Goal: Task Accomplishment & Management: Complete application form

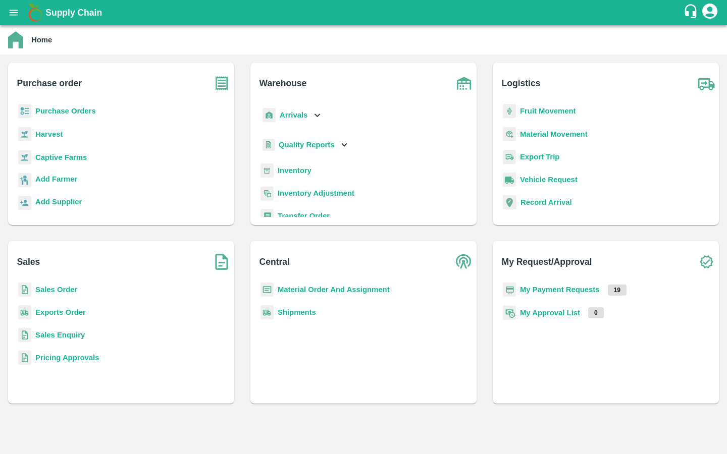
click at [53, 160] on b "Captive Farms" at bounding box center [60, 157] width 51 height 8
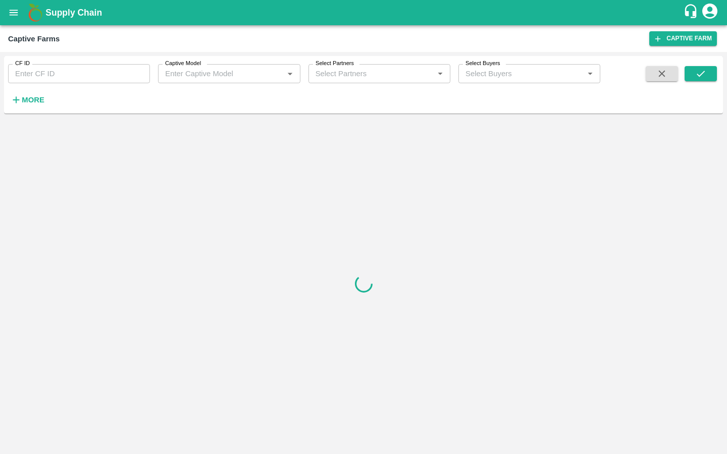
click at [58, 68] on input "CF ID" at bounding box center [79, 73] width 142 height 19
paste input "126"
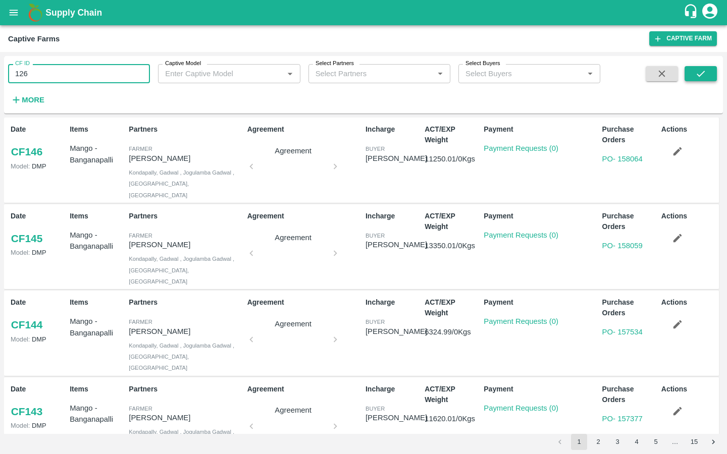
click at [690, 73] on button "submit" at bounding box center [700, 73] width 32 height 15
click at [77, 77] on input "126" at bounding box center [79, 73] width 142 height 19
type input "126"
click at [691, 73] on button "submit" at bounding box center [700, 73] width 32 height 15
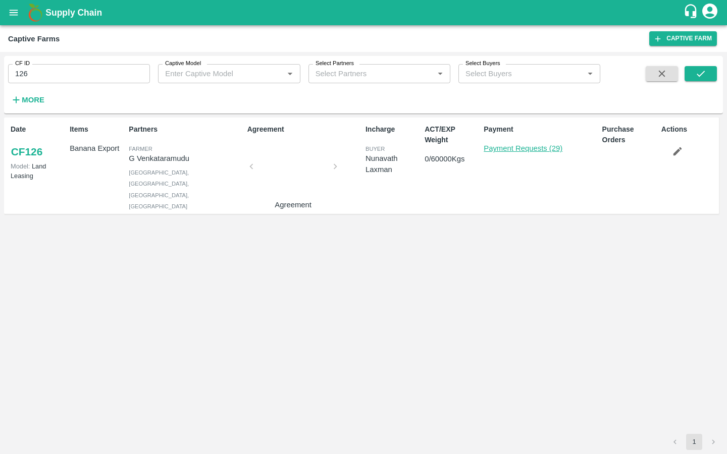
click at [526, 149] on link "Payment Requests (29)" at bounding box center [522, 148] width 79 height 8
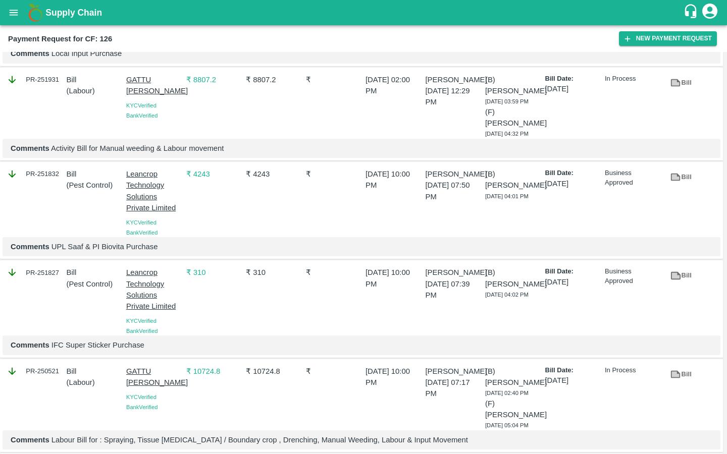
scroll to position [149, 0]
drag, startPoint x: 123, startPoint y: 204, endPoint x: 161, endPoint y: 226, distance: 44.8
click at [161, 226] on div "Leancrop Technology Solutions Private Limited KYC Verified Bank Verified" at bounding box center [152, 200] width 60 height 73
copy p "Leancrop Technology Solutions"
click at [279, 236] on div "₹ 4243" at bounding box center [272, 200] width 60 height 73
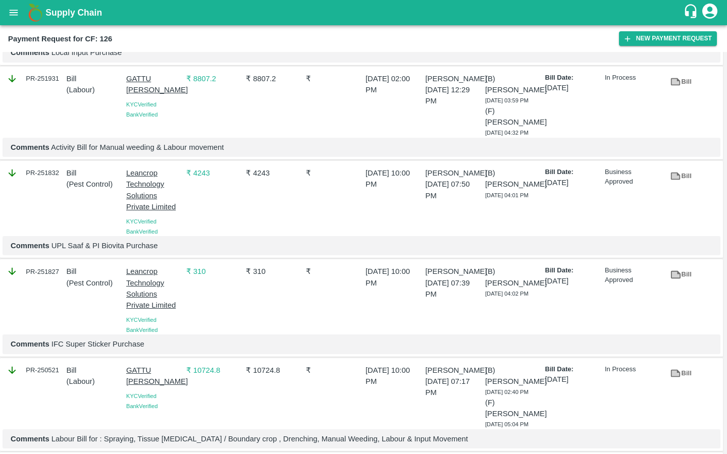
scroll to position [0, 0]
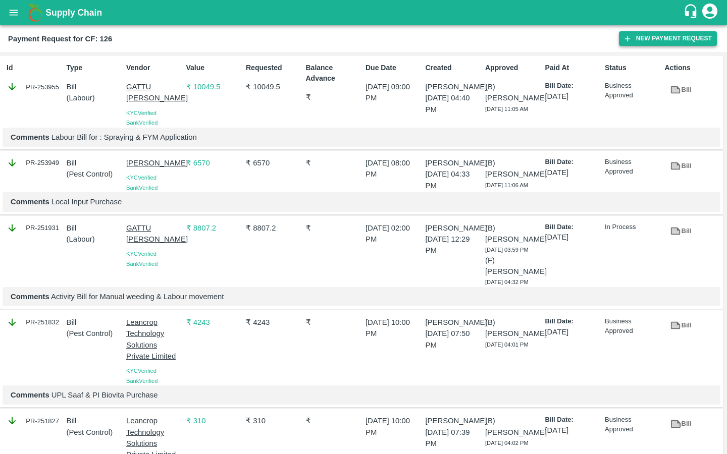
click at [642, 35] on button "New Payment Request" at bounding box center [668, 38] width 98 height 15
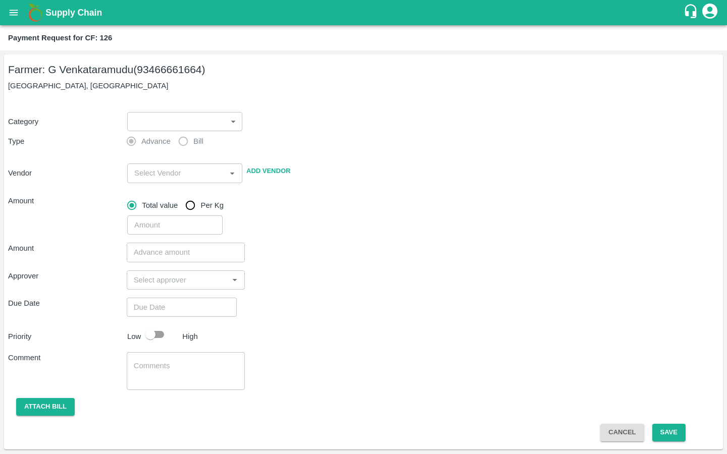
click at [171, 123] on body "Supply Chain Payment Request for CF: 126 Farmer: G Venkataramudu (93466661664) …" at bounding box center [363, 227] width 727 height 454
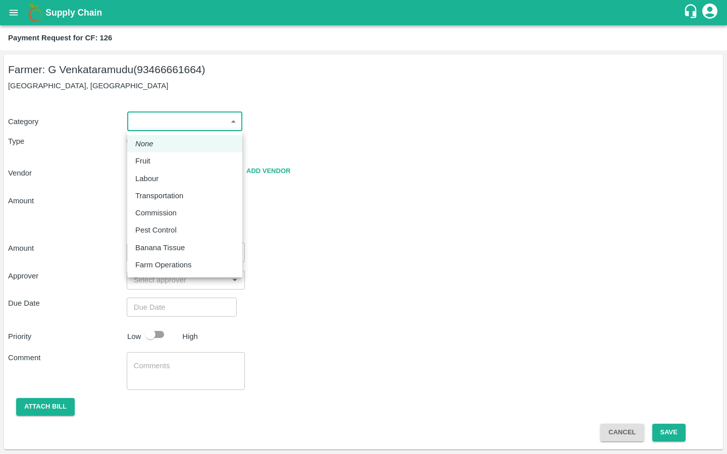
click at [168, 226] on p "Pest Control" at bounding box center [155, 230] width 41 height 11
type input "21"
radio input "false"
radio input "true"
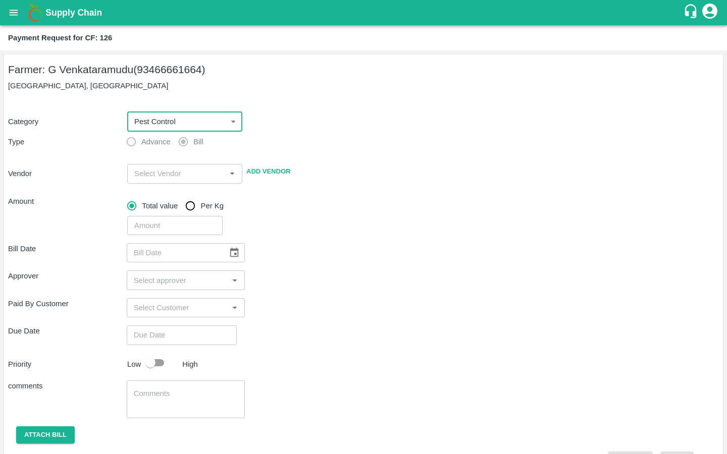
click at [144, 174] on input "input" at bounding box center [176, 173] width 92 height 13
paste input "Leancrop Technology Solutions"
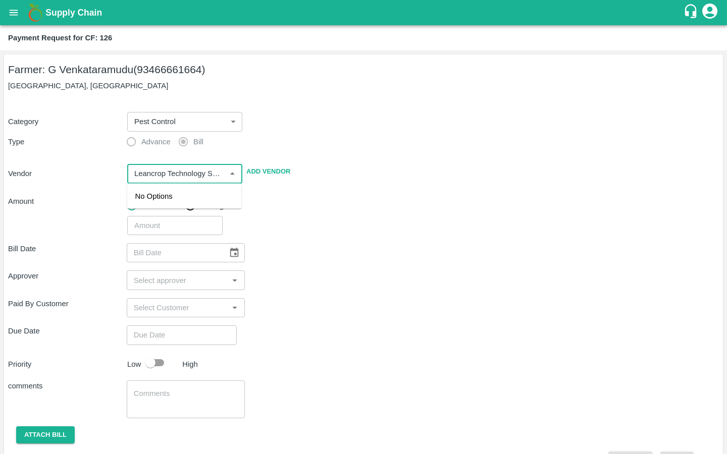
scroll to position [0, 18]
click at [158, 222] on div "Leancrop Technology Solutions Private Limited - 9164137996(Supplier, Service Pr…" at bounding box center [184, 213] width 98 height 45
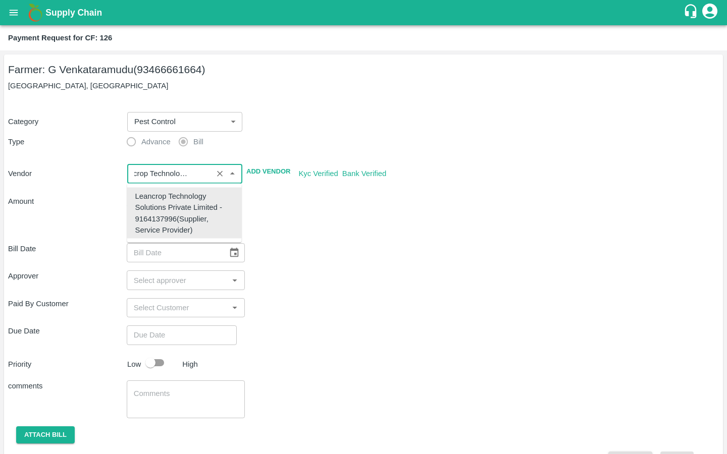
type input "Leancrop Technology Solutions Private Limited - 9164137996(Supplier, Service Pr…"
click at [329, 245] on div "Bill Date ​" at bounding box center [363, 252] width 711 height 19
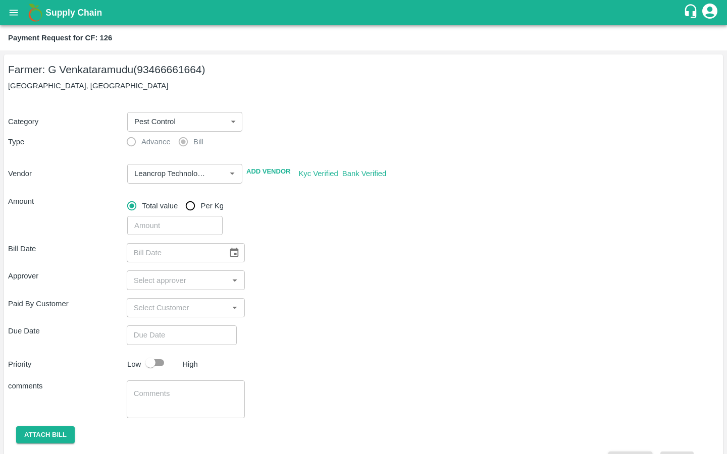
scroll to position [27, 0]
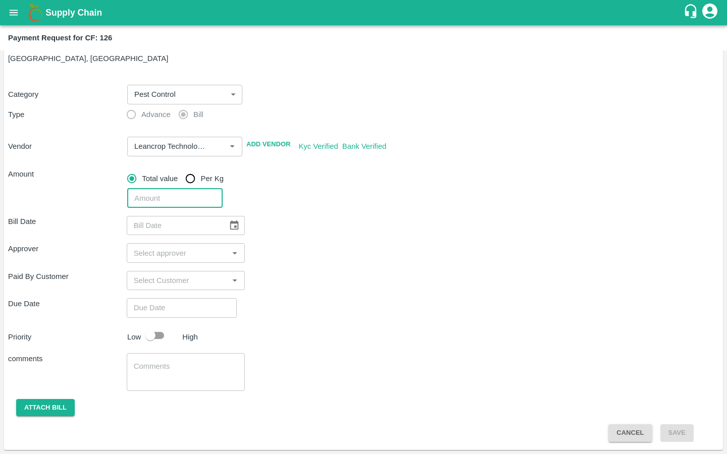
click at [139, 200] on input "number" at bounding box center [174, 198] width 95 height 19
paste input "4102"
type input "4102"
click at [229, 228] on icon "Choose date" at bounding box center [234, 225] width 11 height 11
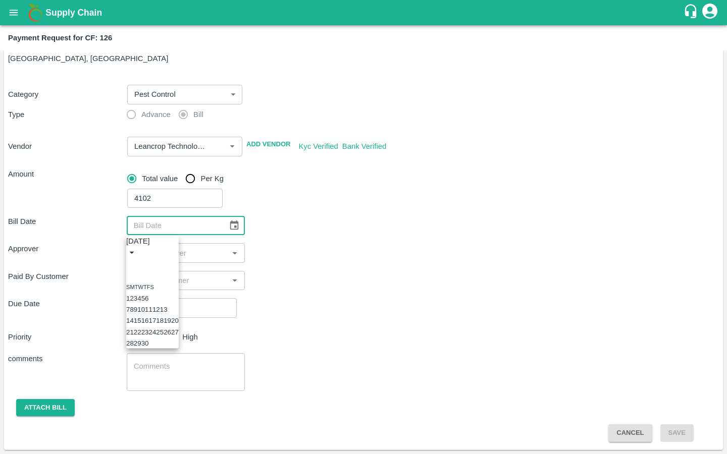
click at [138, 267] on icon "Previous month" at bounding box center [136, 270] width 4 height 6
click at [130, 264] on icon "Previous month" at bounding box center [130, 264] width 0 height 0
click at [164, 347] on button "29" at bounding box center [160, 344] width 8 height 8
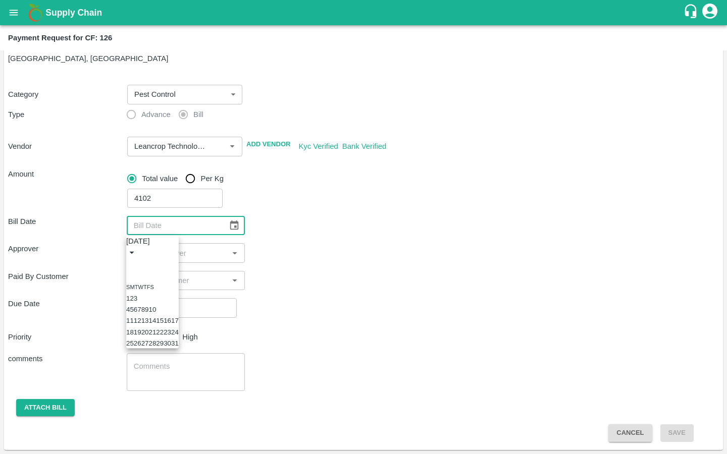
type input "29/05/2025"
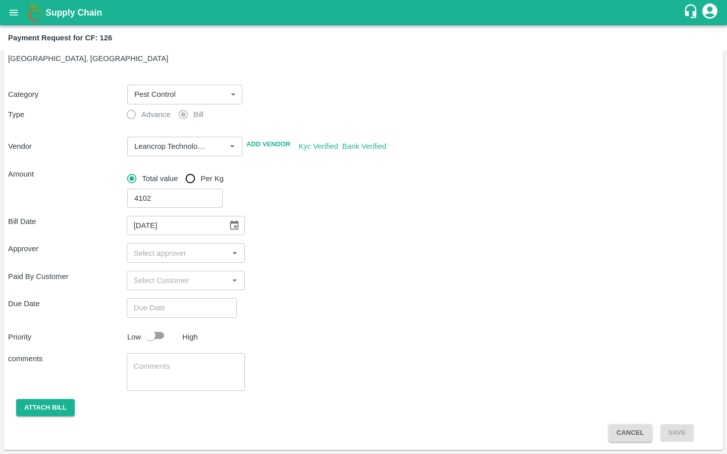
click at [190, 248] on input "input" at bounding box center [178, 252] width 96 height 13
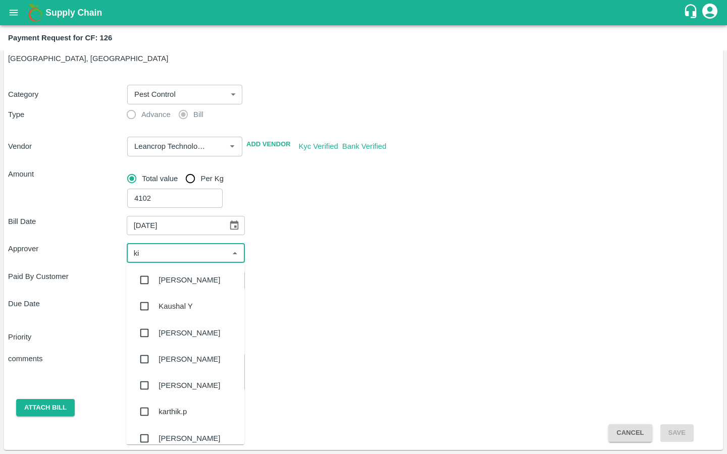
type input "kir"
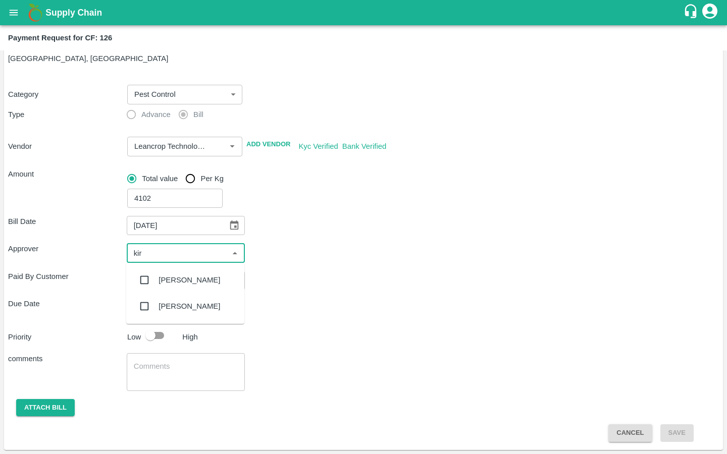
click at [144, 278] on input "checkbox" at bounding box center [144, 280] width 20 height 20
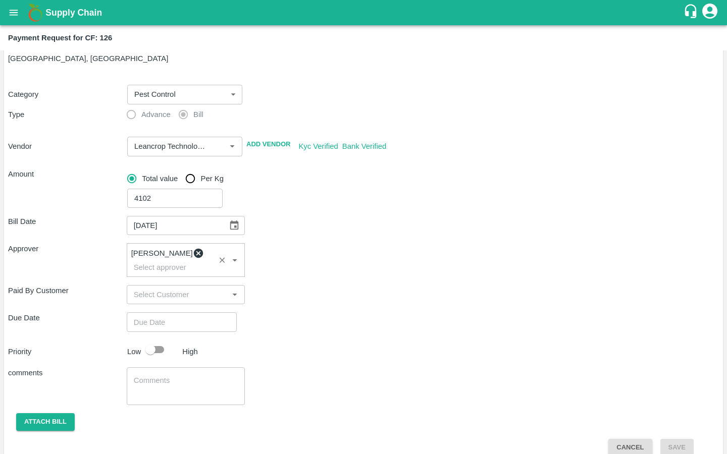
click at [300, 293] on div "Paid By Customer ​" at bounding box center [363, 294] width 711 height 19
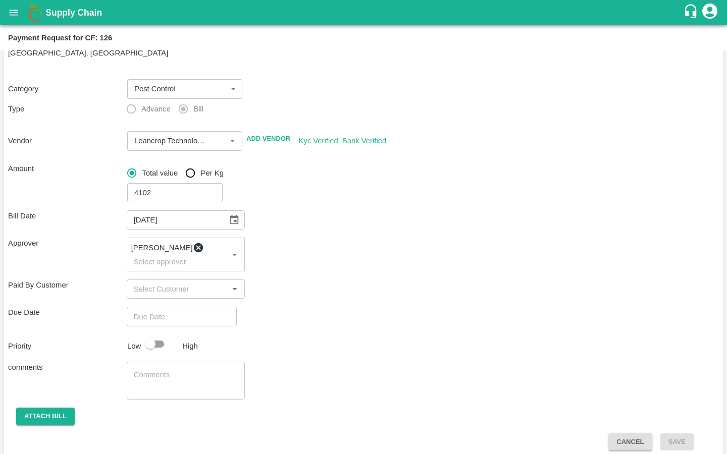
type input "DD/MM/YYYY hh:mm aa"
click at [151, 307] on input "DD/MM/YYYY hh:mm aa" at bounding box center [178, 316] width 103 height 19
click at [4, 144] on button "1" at bounding box center [2, 140] width 4 height 8
click at [53, 63] on span "PM" at bounding box center [48, 57] width 10 height 12
type input "01/09/2025 07:00 PM"
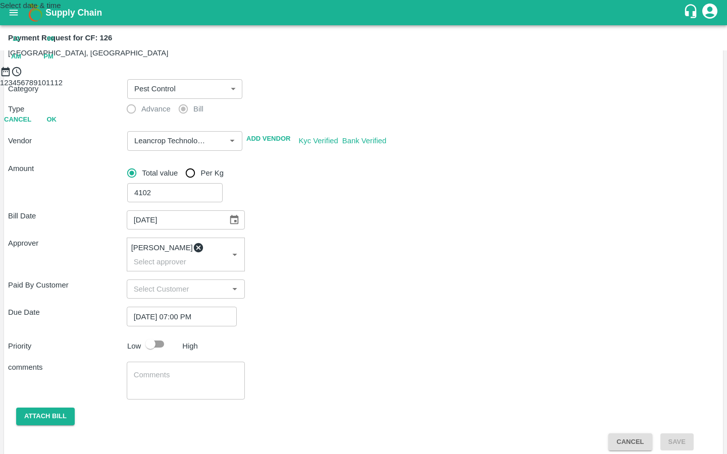
click at [341, 77] on div at bounding box center [363, 77] width 727 height 0
click at [68, 173] on button "OK" at bounding box center [51, 164] width 32 height 18
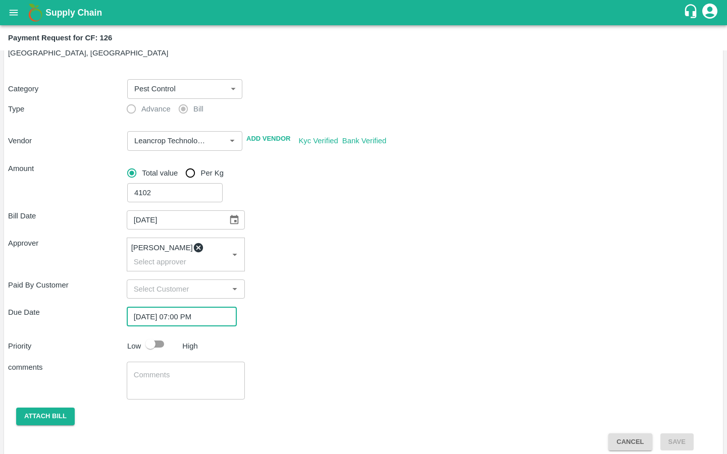
click at [153, 340] on input "checkbox" at bounding box center [151, 344] width 58 height 19
checkbox input "true"
click at [148, 370] on textarea at bounding box center [186, 380] width 104 height 21
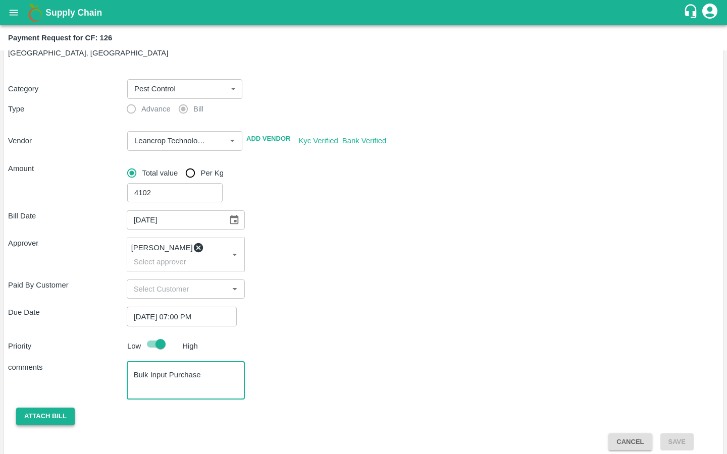
type textarea "Bulk Input Purchase"
click at [61, 409] on button "Attach bill" at bounding box center [45, 417] width 59 height 18
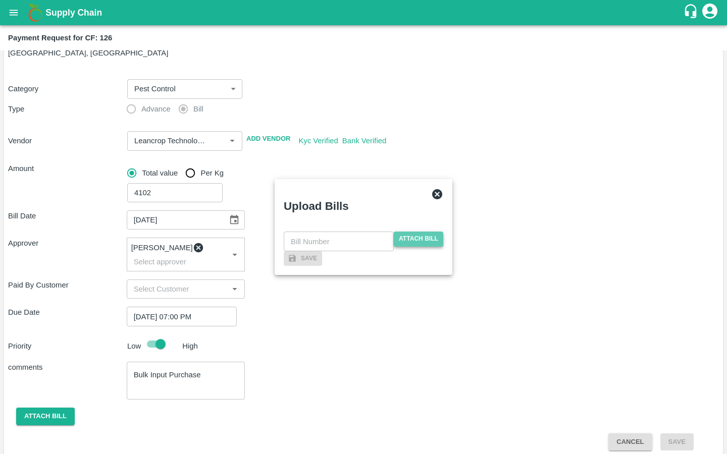
click at [424, 232] on span "Attach bill" at bounding box center [418, 239] width 49 height 15
click at [0, 0] on input "Attach bill" at bounding box center [0, 0] width 0 height 0
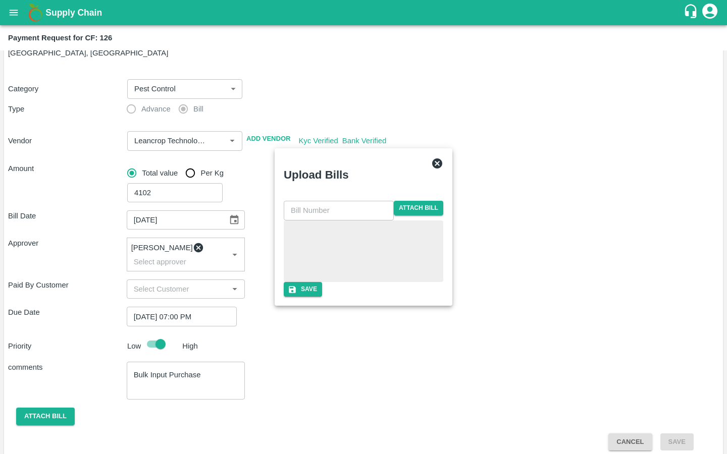
click at [347, 243] on div at bounding box center [363, 251] width 151 height 53
click at [442, 158] on icon at bounding box center [437, 163] width 10 height 10
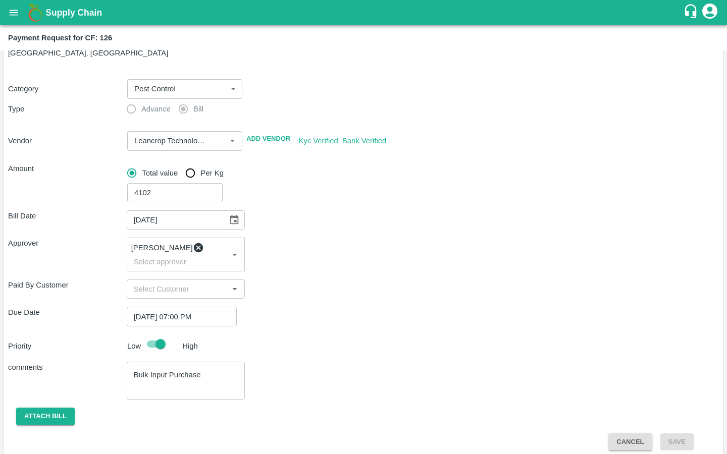
click at [614, 436] on button "Cancel" at bounding box center [629, 442] width 43 height 18
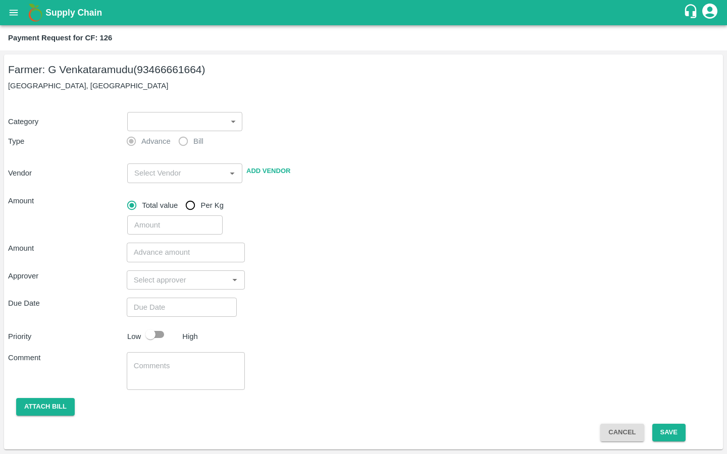
click at [16, 11] on icon "open drawer" at bounding box center [13, 12] width 11 height 11
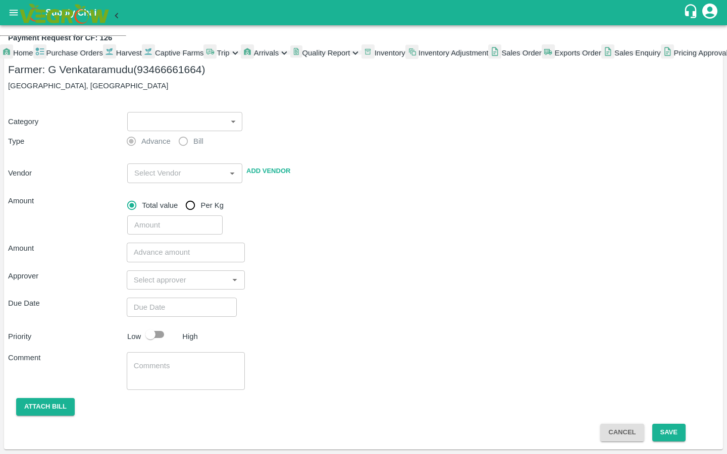
click at [142, 62] on div at bounding box center [148, 53] width 13 height 18
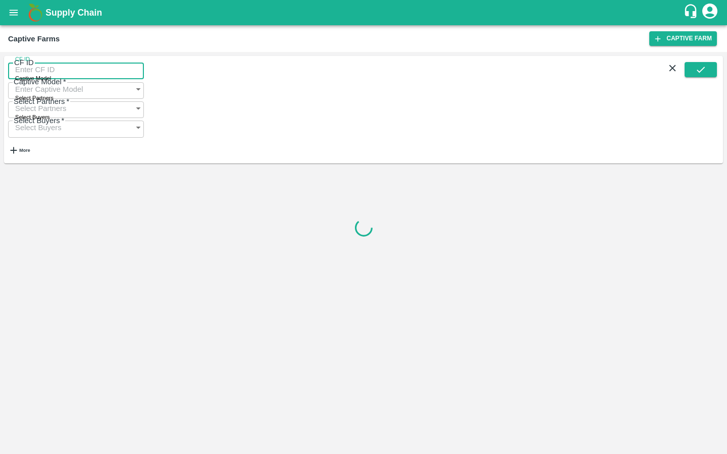
click at [34, 76] on input "CF ID" at bounding box center [76, 69] width 136 height 19
paste input "123"
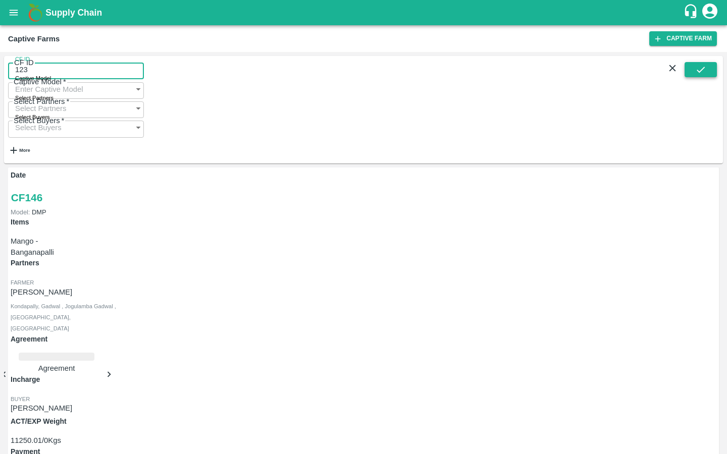
type input "123"
click at [698, 75] on icon "submit" at bounding box center [700, 69] width 11 height 11
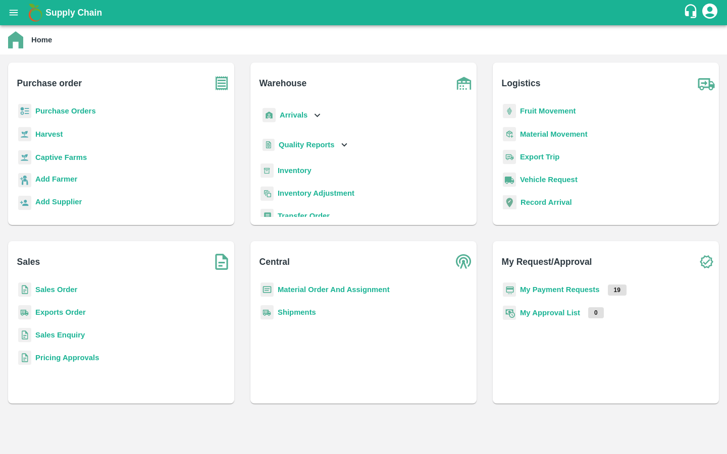
click at [42, 156] on b "Captive Farms" at bounding box center [60, 157] width 51 height 8
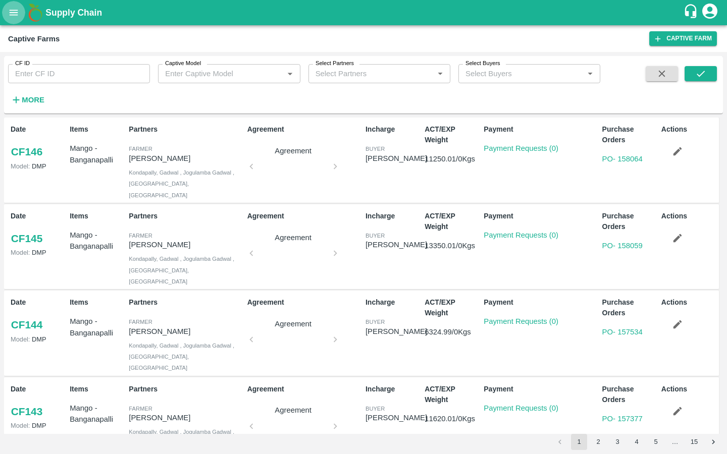
click at [14, 16] on icon "open drawer" at bounding box center [13, 12] width 11 height 11
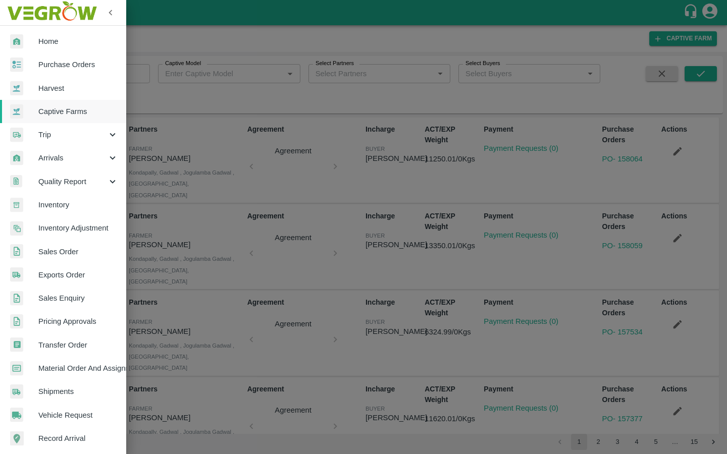
scroll to position [121, 0]
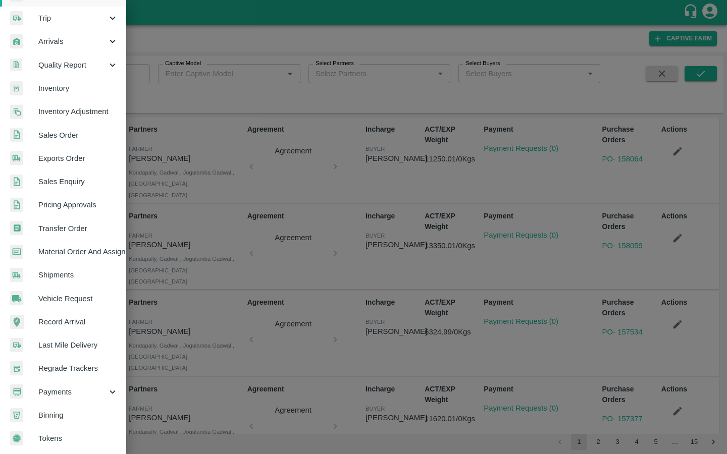
click at [62, 390] on span "Payments" at bounding box center [72, 392] width 69 height 11
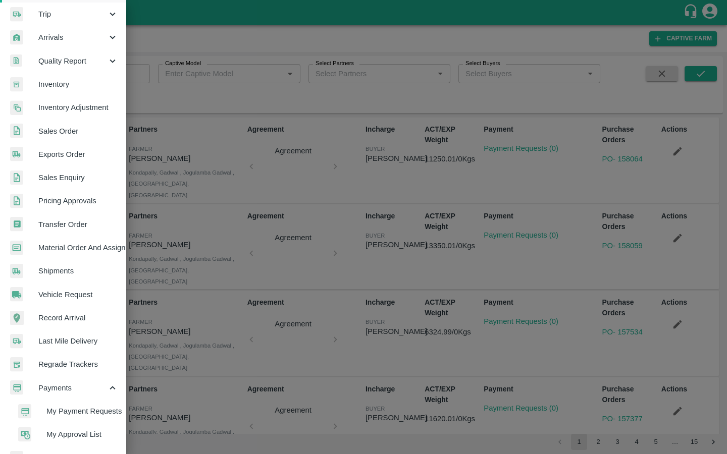
click at [59, 403] on li "My Payment Requests" at bounding box center [67, 411] width 118 height 23
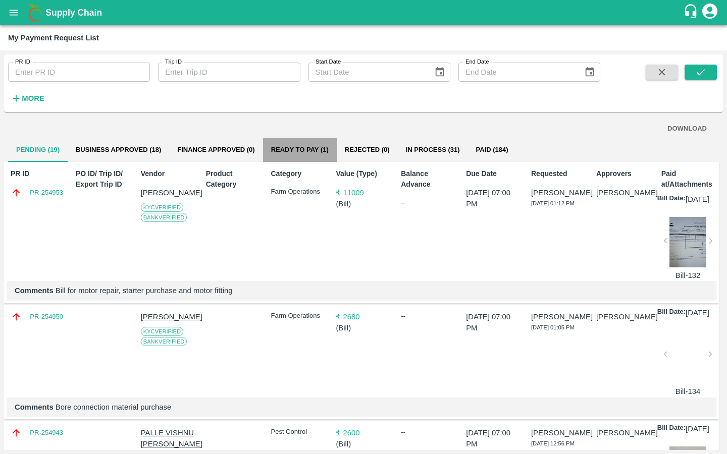
click at [280, 145] on button "Ready To Pay (1)" at bounding box center [300, 150] width 74 height 24
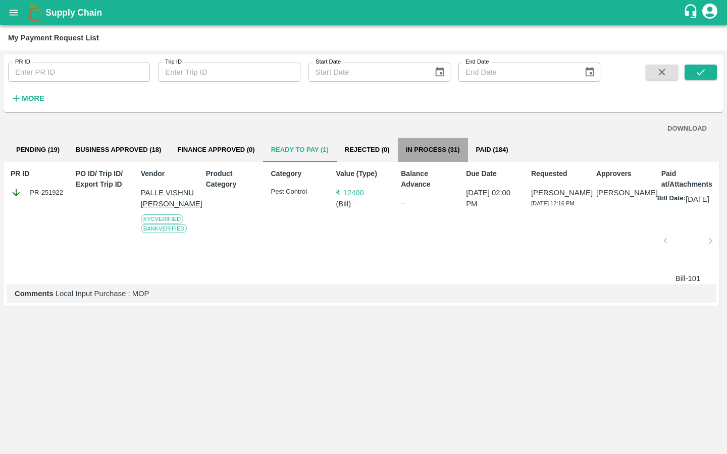
click at [435, 146] on button "In Process (31)" at bounding box center [433, 150] width 70 height 24
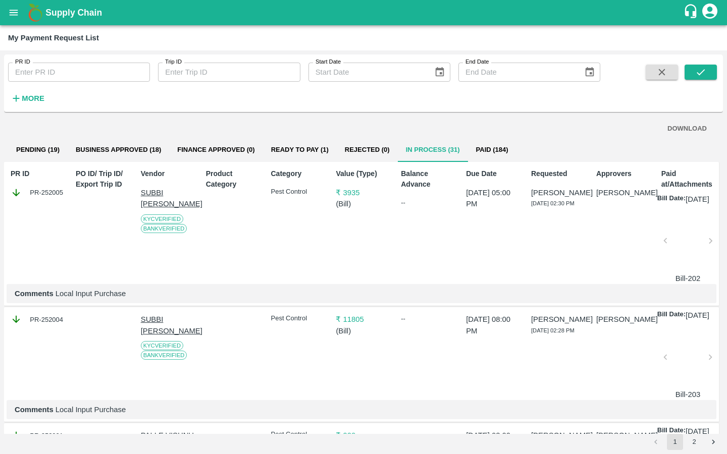
click at [137, 143] on button "Business Approved (18)" at bounding box center [118, 150] width 101 height 24
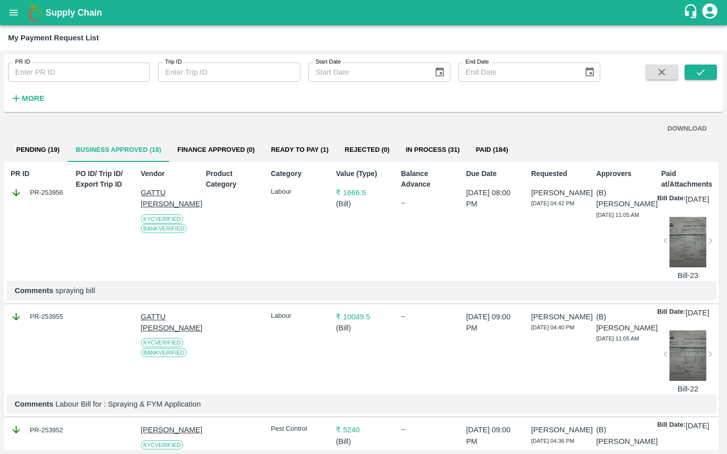
click at [306, 142] on button "Ready To Pay (1)" at bounding box center [300, 150] width 74 height 24
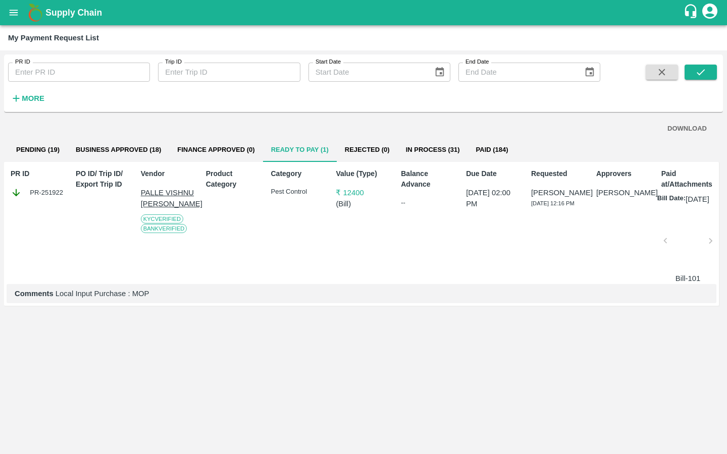
click at [373, 142] on button "Rejected (0)" at bounding box center [367, 150] width 61 height 24
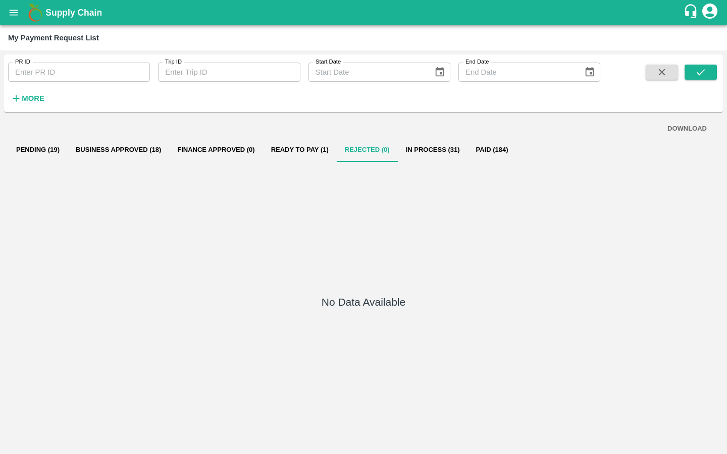
click at [444, 146] on button "In Process (31)" at bounding box center [433, 150] width 70 height 24
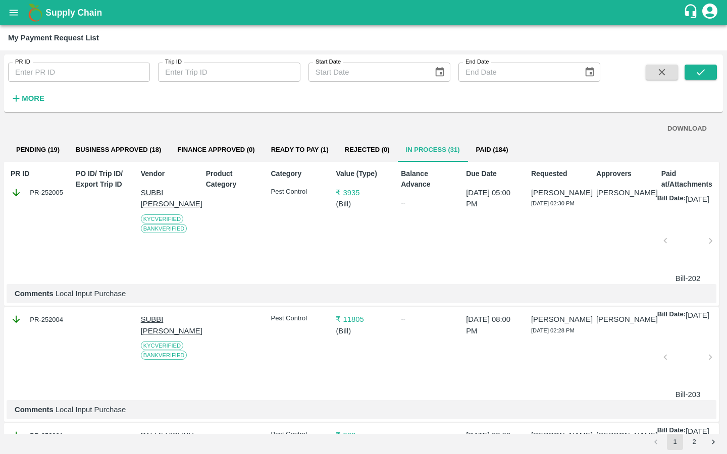
click at [497, 144] on button "Paid (184)" at bounding box center [492, 150] width 48 height 24
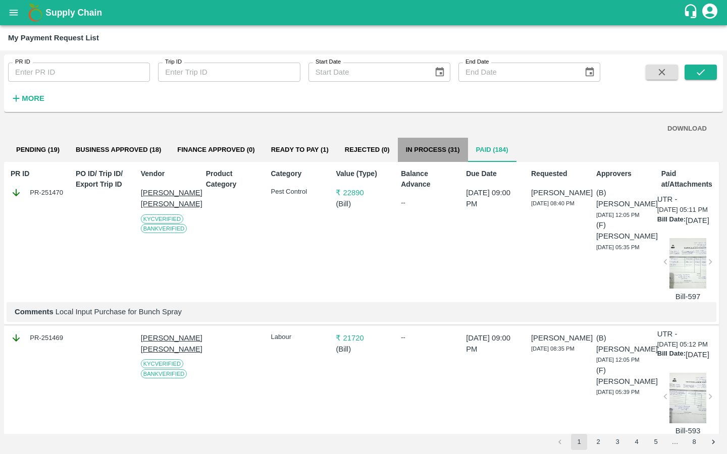
click at [425, 149] on button "In Process (31)" at bounding box center [433, 150] width 70 height 24
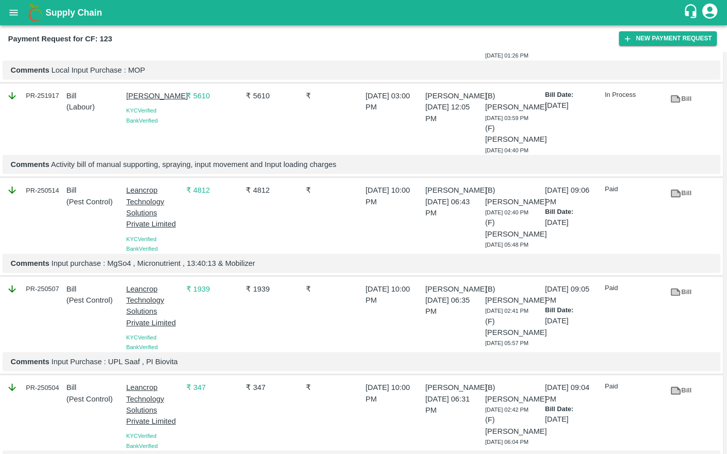
scroll to position [664, 0]
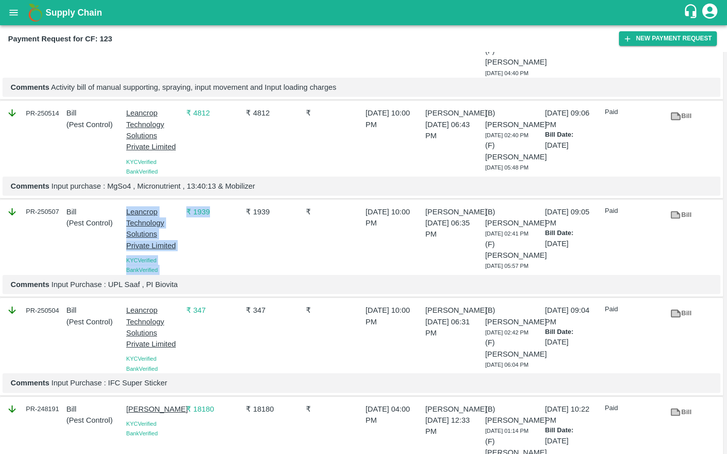
drag, startPoint x: 124, startPoint y: 236, endPoint x: 183, endPoint y: 276, distance: 71.0
click at [183, 276] on div "PR-250507 Bill ( Pest Control ) Leancrop Technology Solutions Private Limited K…" at bounding box center [361, 248] width 723 height 97
click at [183, 275] on div "₹ 1939" at bounding box center [212, 238] width 60 height 73
drag, startPoint x: 120, startPoint y: 237, endPoint x: 160, endPoint y: 259, distance: 45.9
click at [160, 259] on div "PR-250507 Bill ( Pest Control ) Leancrop Technology Solutions Private Limited K…" at bounding box center [361, 248] width 723 height 97
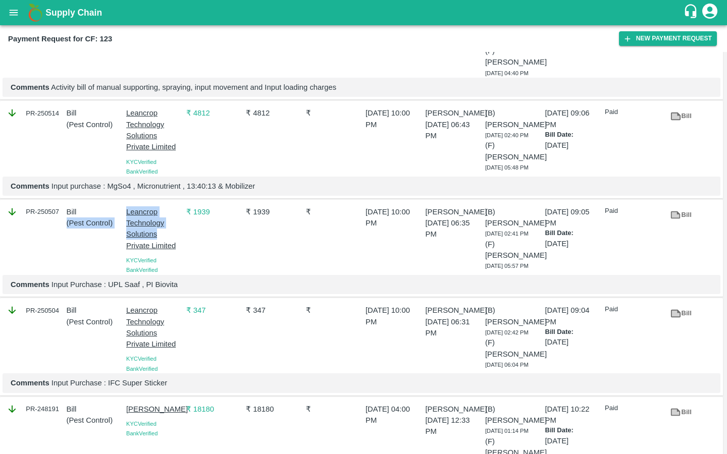
click at [90, 275] on div "Bill ( Pest Control )" at bounding box center [93, 238] width 60 height 73
drag, startPoint x: 123, startPoint y: 238, endPoint x: 162, endPoint y: 263, distance: 46.5
click at [162, 263] on div "Leancrop Technology Solutions Private Limited KYC Verified Bank Verified" at bounding box center [152, 238] width 60 height 73
copy p "Leancrop Technology Solutions"
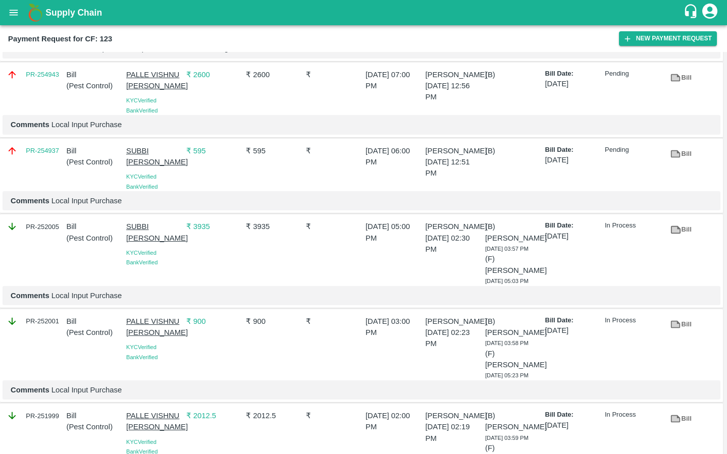
scroll to position [0, 0]
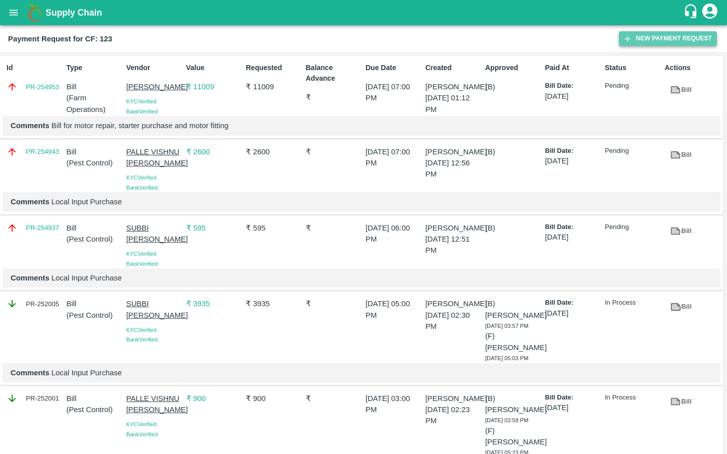
click at [647, 31] on button "New Payment Request" at bounding box center [668, 38] width 98 height 15
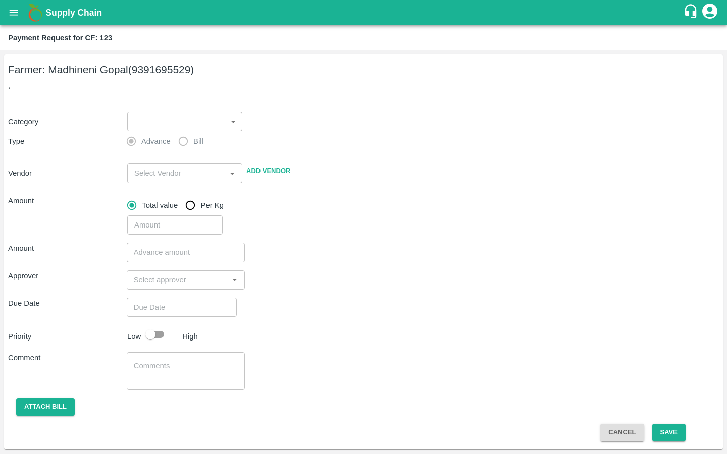
click at [195, 115] on body "Supply Chain Payment Request for CF: 123 Farmer: Madhineni Gopal (9391695529) ,…" at bounding box center [363, 227] width 727 height 454
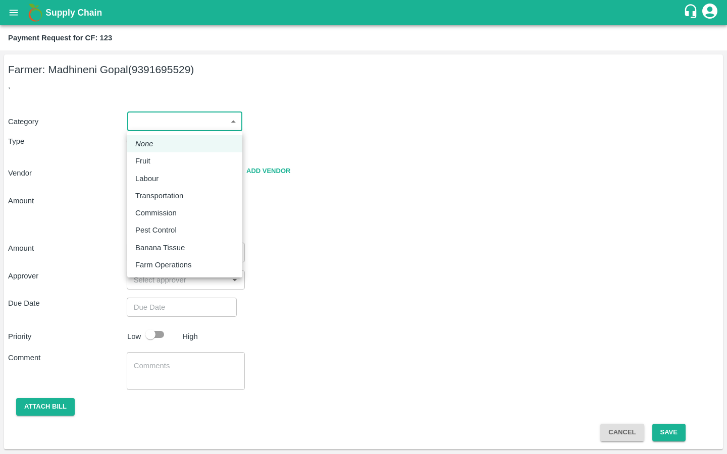
click at [147, 227] on p "Pest Control" at bounding box center [155, 230] width 41 height 11
type input "21"
radio input "false"
radio input "true"
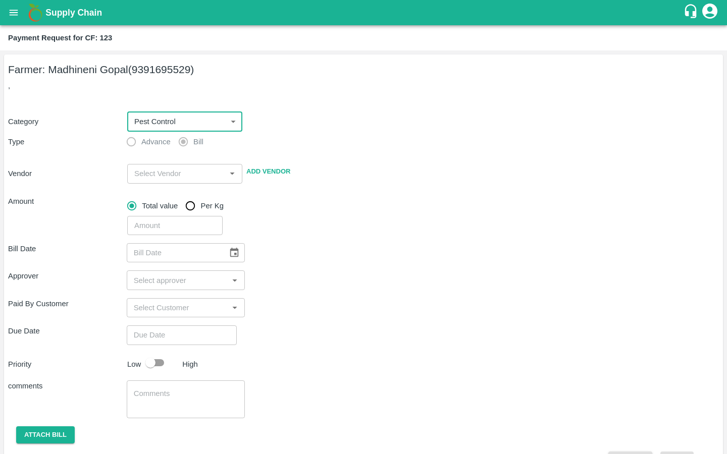
click at [137, 177] on input "input" at bounding box center [176, 173] width 92 height 13
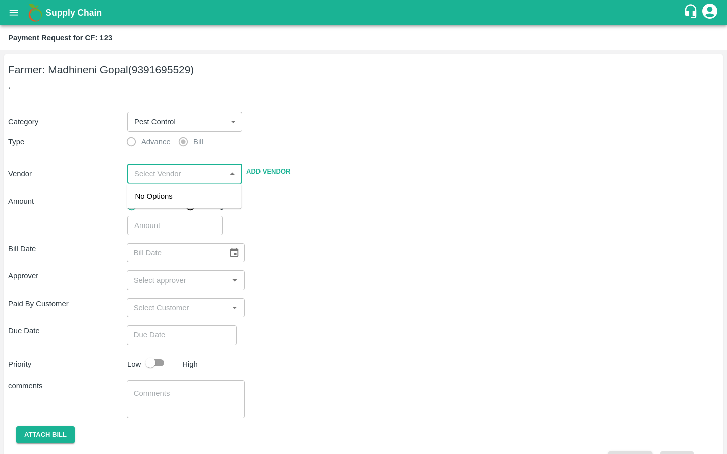
paste input "Leancrop Technology Solutions"
click at [148, 206] on div "Leancrop Technology Solutions Private Limited - 9164137996(Supplier, Service Pr…" at bounding box center [184, 213] width 98 height 45
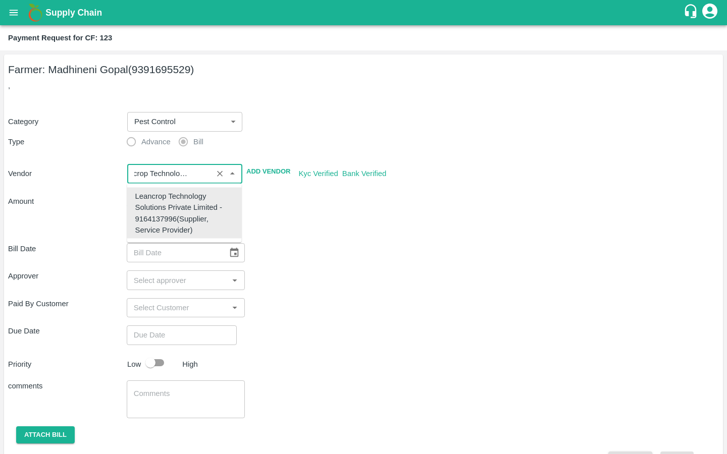
type input "Leancrop Technology Solutions Private Limited - 9164137996(Supplier, Service Pr…"
click at [358, 273] on div "Approver ​" at bounding box center [363, 279] width 711 height 19
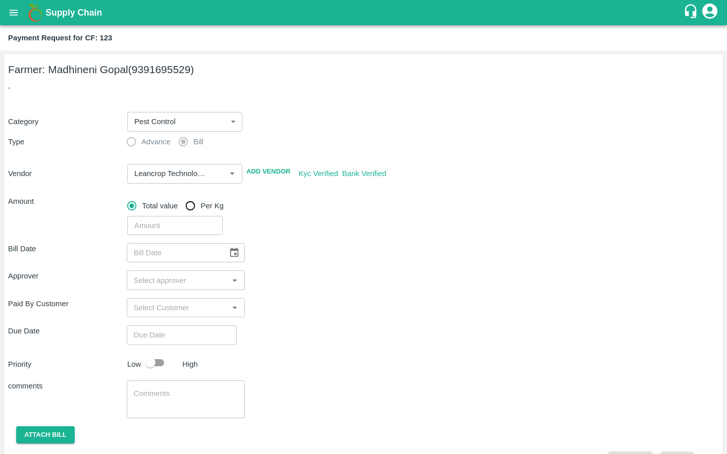
scroll to position [27, 0]
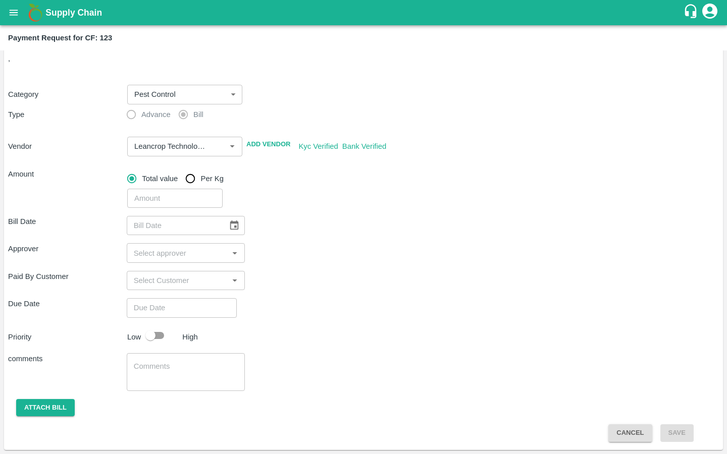
click at [166, 195] on input "number" at bounding box center [174, 198] width 95 height 19
paste input "4940"
type input "4940"
click at [229, 224] on icon "Choose date" at bounding box center [234, 225] width 11 height 11
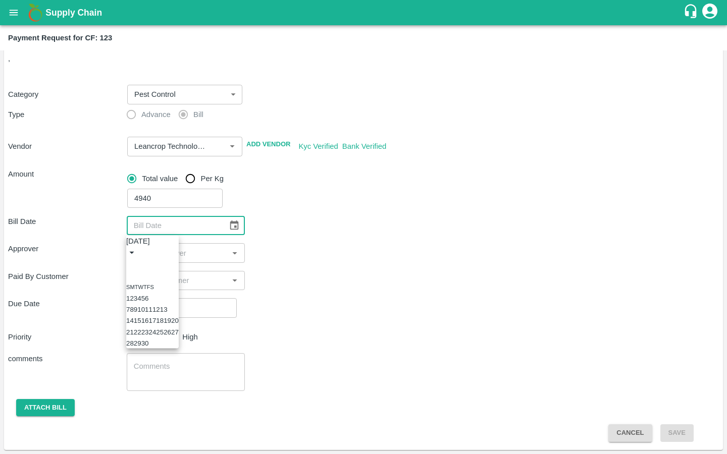
click at [130, 264] on icon "Previous month" at bounding box center [130, 264] width 0 height 0
click at [156, 324] on button "14" at bounding box center [152, 321] width 8 height 8
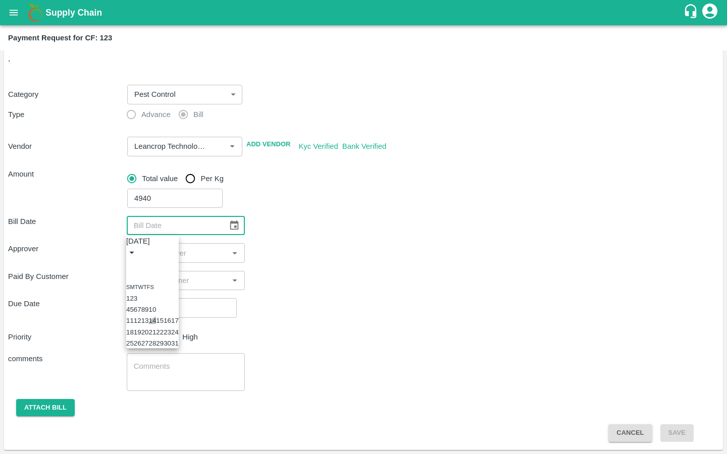
type input "[DATE]"
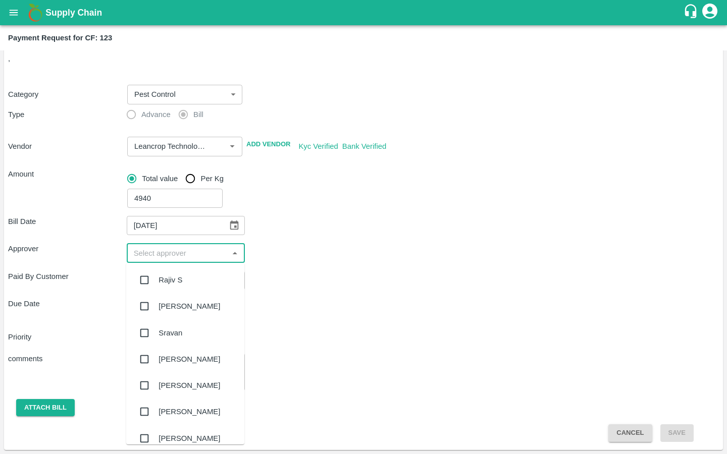
click at [169, 255] on input "input" at bounding box center [178, 252] width 96 height 13
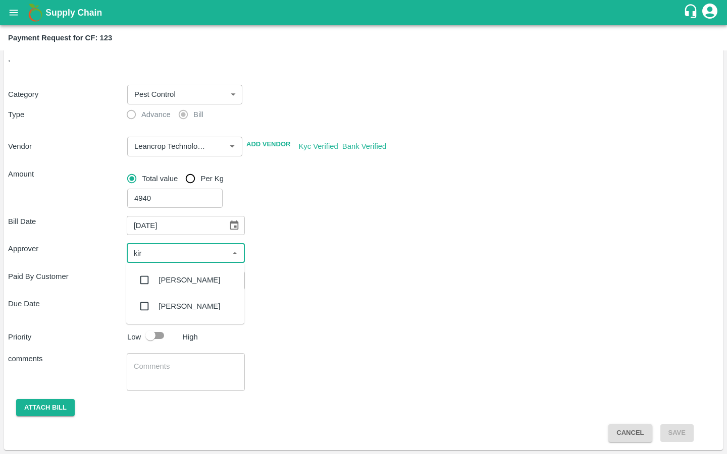
type input "kira"
click at [143, 280] on input "checkbox" at bounding box center [144, 280] width 20 height 20
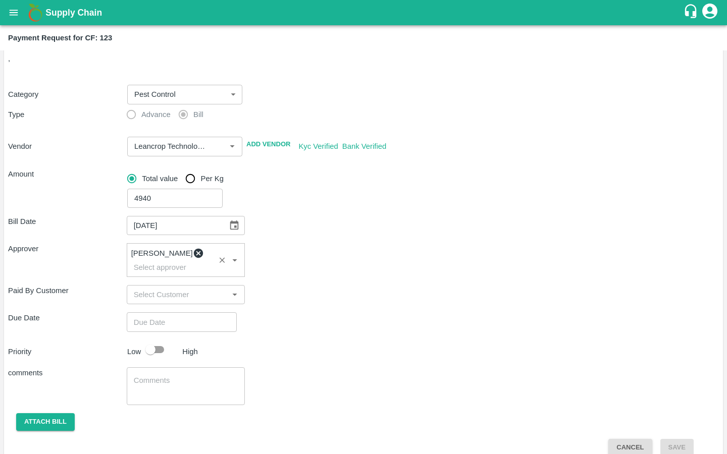
click at [288, 297] on div "Bill Date 14/05/2025 ​ Approver Kiran Naik ​ Paid By Customer ​ Due Date ​ Prio…" at bounding box center [363, 332] width 711 height 248
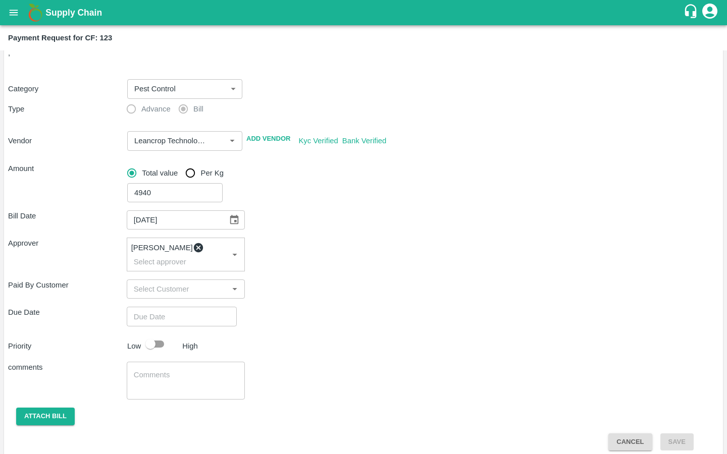
type input "DD/MM/YYYY hh:mm aa"
click at [151, 307] on input "DD/MM/YYYY hh:mm aa" at bounding box center [178, 316] width 103 height 19
click at [4, 144] on button "1" at bounding box center [2, 140] width 4 height 8
click at [53, 63] on span "PM" at bounding box center [48, 57] width 10 height 12
click at [337, 77] on div at bounding box center [363, 77] width 727 height 0
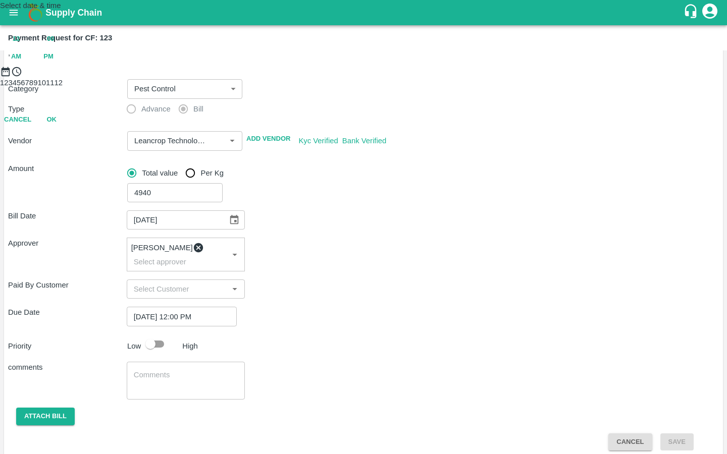
type input "01/09/2025 07:00 PM"
click at [68, 173] on button "OK" at bounding box center [51, 164] width 32 height 18
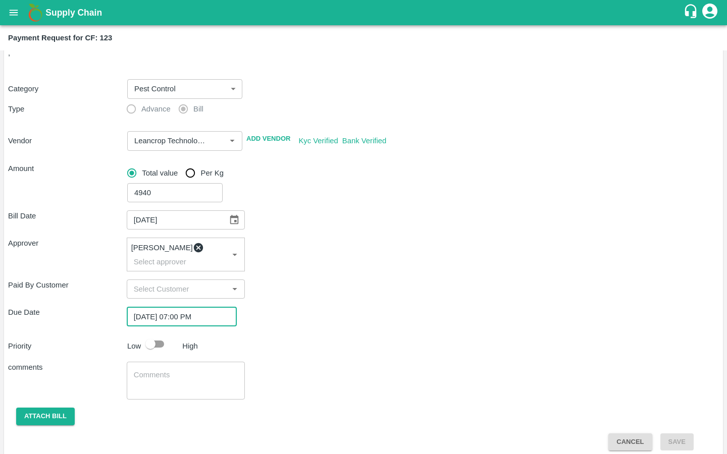
click at [297, 323] on div "Bill Date 14/05/2025 ​ Approver Kiran Naik ​ Paid By Customer ​ Due Date 01/09/…" at bounding box center [363, 326] width 711 height 248
click at [160, 335] on input "checkbox" at bounding box center [151, 344] width 58 height 19
checkbox input "true"
click at [144, 377] on textarea at bounding box center [186, 380] width 104 height 21
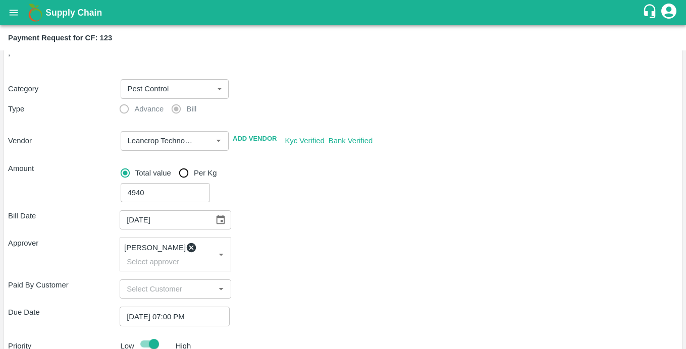
type textarea "Bulk Input Purchase"
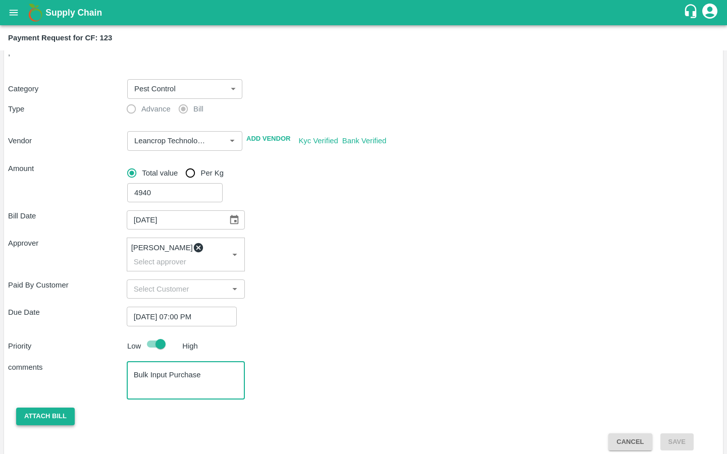
click at [23, 408] on button "Attach bill" at bounding box center [45, 417] width 59 height 18
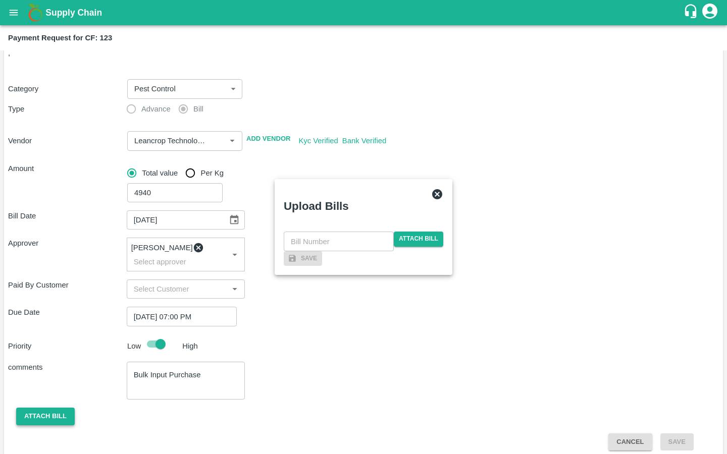
click at [403, 232] on span "Attach bill" at bounding box center [418, 239] width 49 height 15
click at [0, 0] on input "Attach bill" at bounding box center [0, 0] width 0 height 0
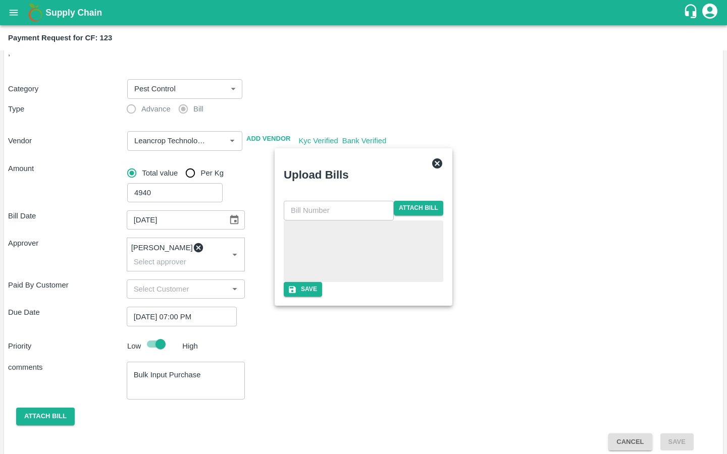
click at [316, 245] on div at bounding box center [363, 251] width 151 height 53
click at [319, 201] on input "text" at bounding box center [339, 210] width 110 height 19
paste input "LTS/MH/SG/0028"
type input "LTS/MH/SG/0028/01"
click at [443, 234] on div at bounding box center [363, 252] width 159 height 62
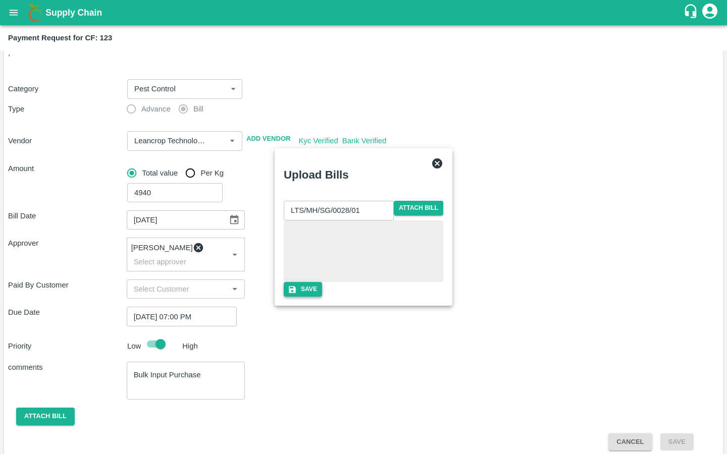
click at [297, 294] on icon "button" at bounding box center [292, 289] width 9 height 9
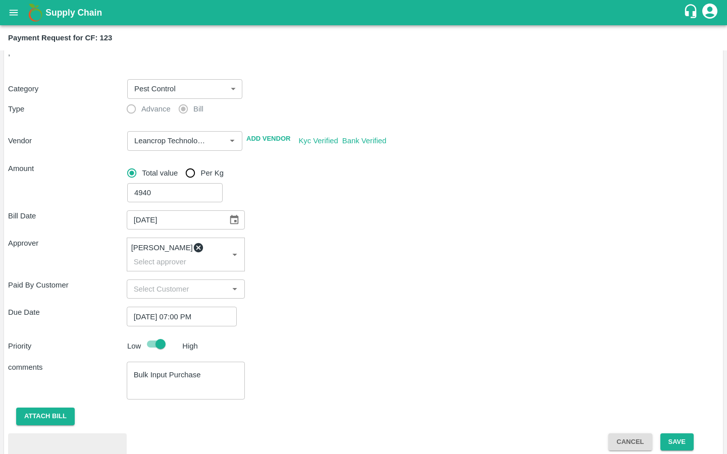
scroll to position [87, 0]
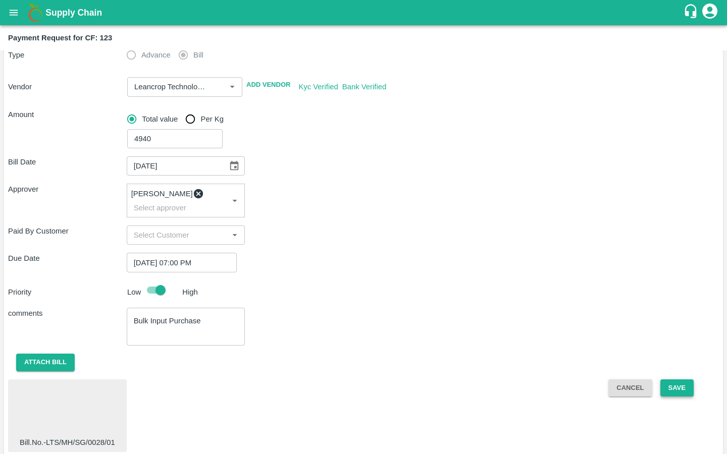
click at [664, 380] on button "Save" at bounding box center [676, 389] width 33 height 18
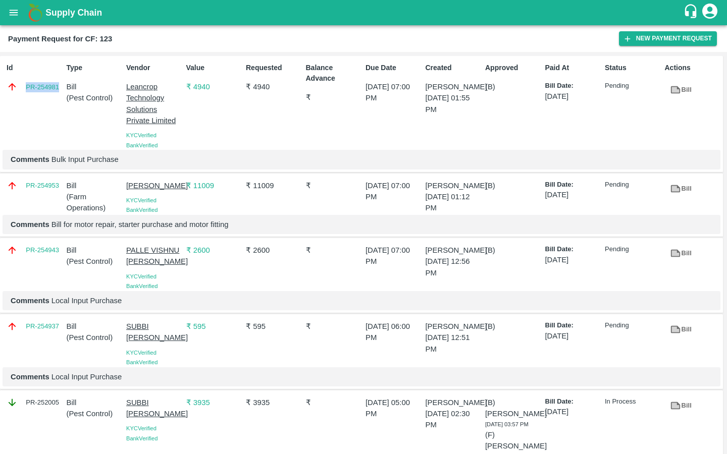
drag, startPoint x: 60, startPoint y: 89, endPoint x: 13, endPoint y: 84, distance: 47.7
click at [13, 84] on div "PR-254981" at bounding box center [35, 86] width 56 height 11
copy link "PR-254981"
click at [9, 20] on button "open drawer" at bounding box center [13, 12] width 23 height 23
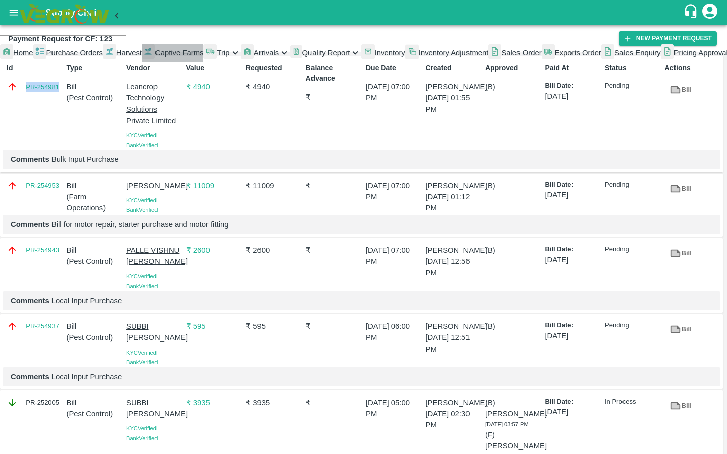
click at [142, 62] on div at bounding box center [148, 53] width 13 height 18
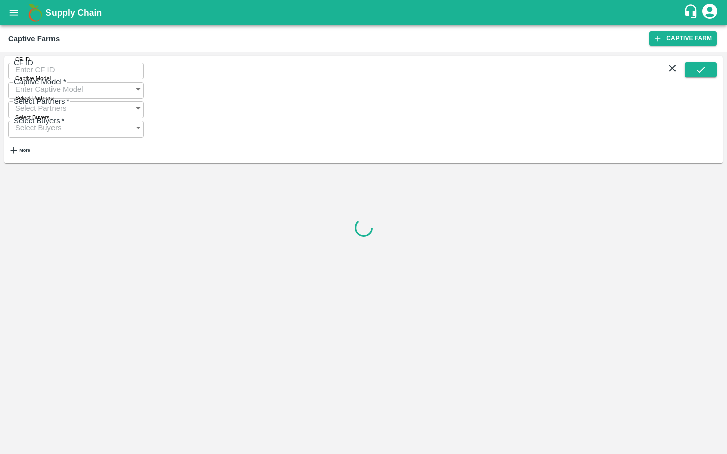
click at [27, 79] on input "CF ID" at bounding box center [76, 69] width 136 height 19
paste input "122"
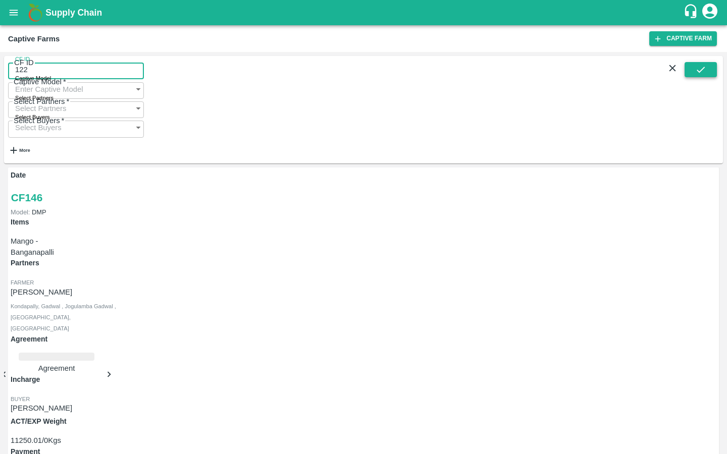
type input "122"
click at [700, 71] on icon "submit" at bounding box center [700, 69] width 11 height 11
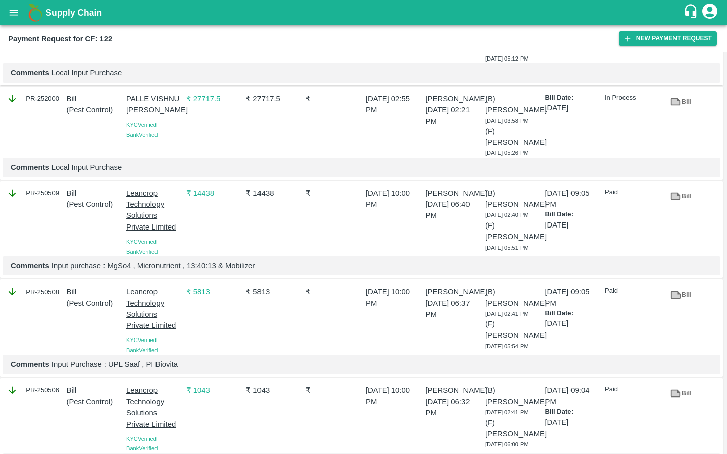
scroll to position [313, 0]
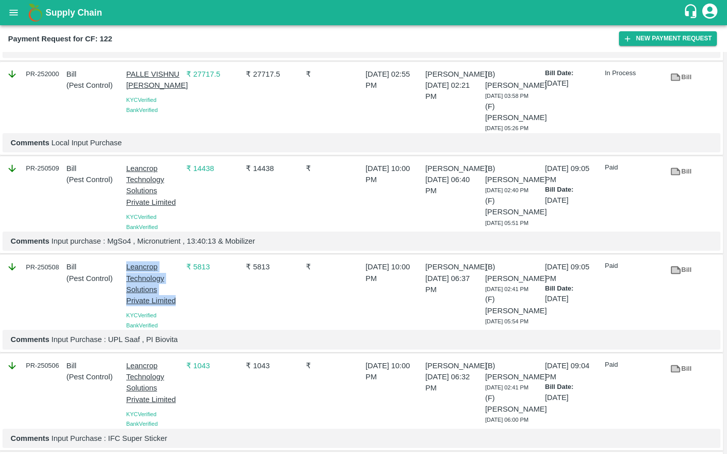
drag, startPoint x: 122, startPoint y: 285, endPoint x: 174, endPoint y: 321, distance: 63.4
click at [174, 321] on div "Leancrop Technology Solutions Private Limited KYC Verified Bank Verified" at bounding box center [152, 293] width 60 height 73
copy p "Leancrop Technology Solutions Private Limited"
click at [220, 330] on div "₹ 5813" at bounding box center [212, 293] width 60 height 73
click at [637, 41] on button "New Payment Request" at bounding box center [668, 38] width 98 height 15
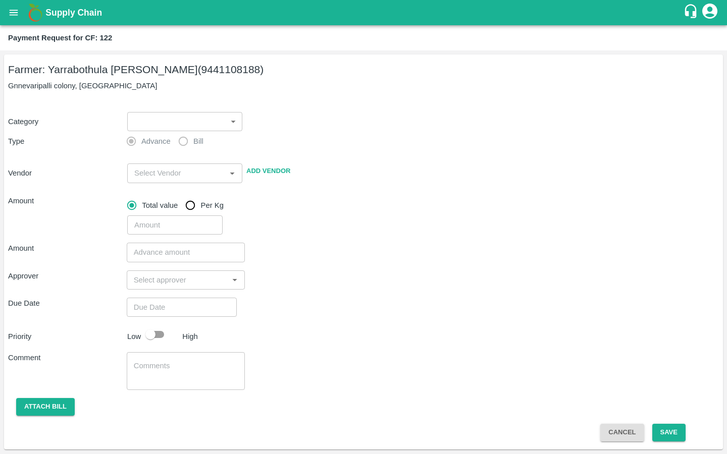
click at [174, 119] on body "Supply Chain Payment Request for CF: 122 Farmer: Yarrabothula Sai Teja Reddy (9…" at bounding box center [363, 227] width 727 height 454
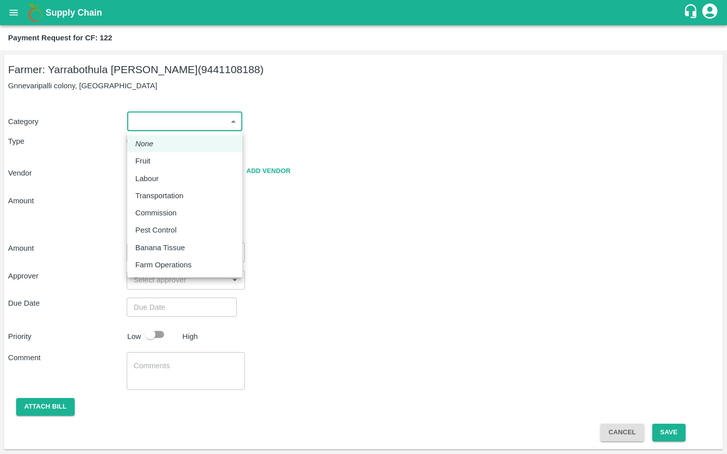
click at [156, 228] on p "Pest Control" at bounding box center [155, 230] width 41 height 11
type input "21"
radio input "false"
radio input "true"
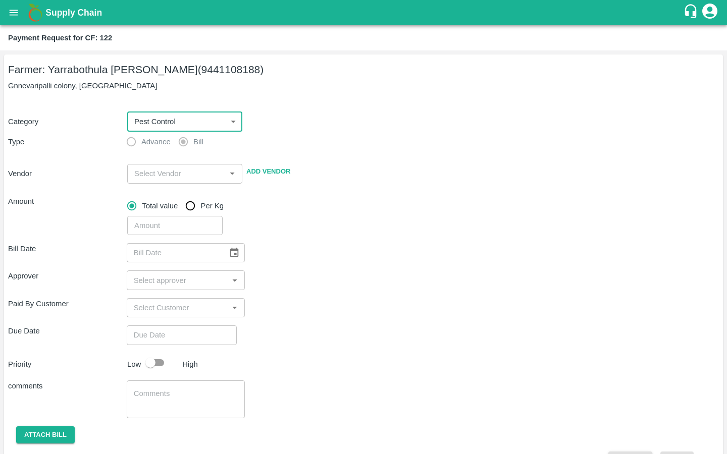
click at [151, 169] on input "input" at bounding box center [176, 173] width 92 height 13
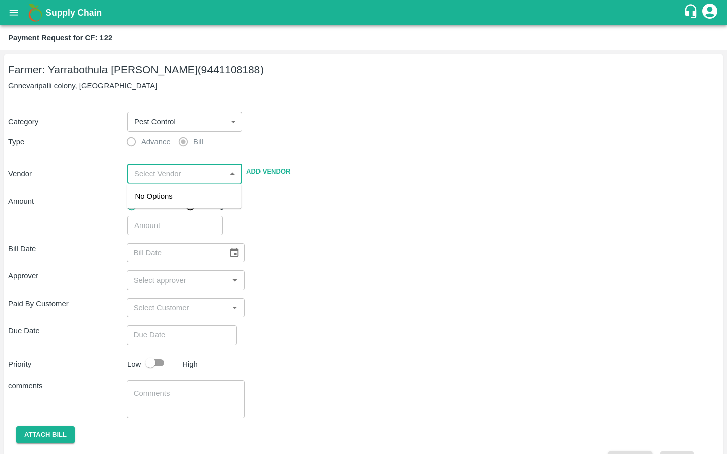
paste input "Leancrop Technology Solutions Private Limited"
click at [159, 207] on div "Leancrop Technology Solutions Private Limited - 9164137996(Supplier, Service Pr…" at bounding box center [184, 213] width 98 height 45
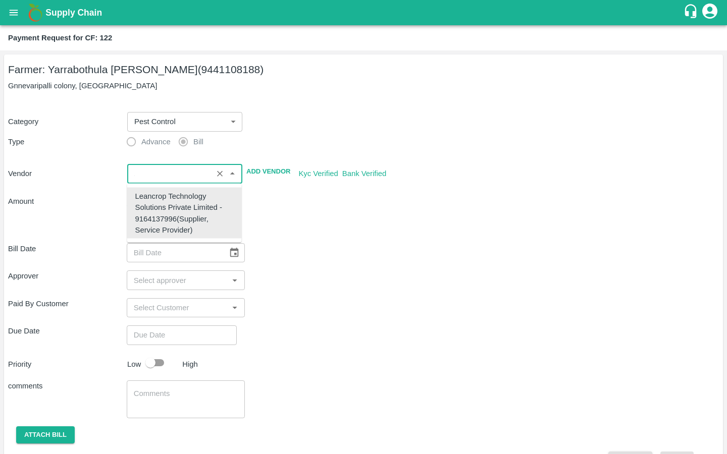
type input "Leancrop Technology Solutions Private Limited - 9164137996(Supplier, Service Pr…"
click at [325, 285] on div "Approver ​" at bounding box center [363, 279] width 711 height 19
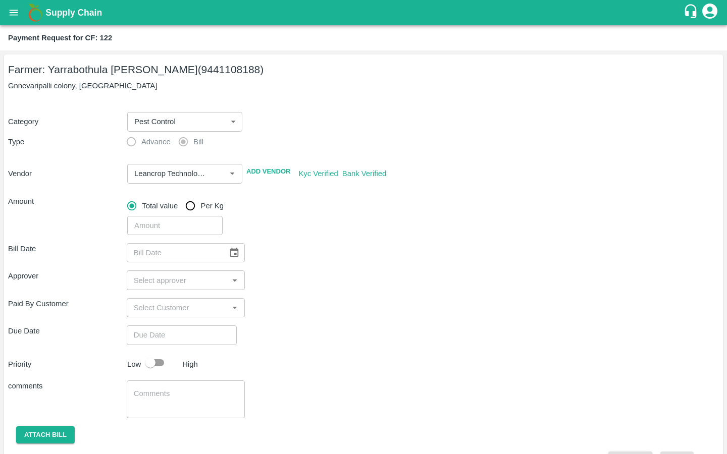
scroll to position [27, 0]
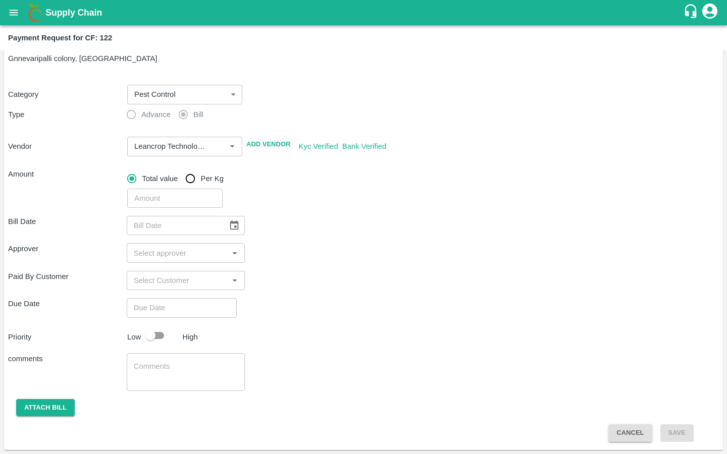
click at [163, 198] on input "number" at bounding box center [174, 198] width 95 height 19
paste input "14820"
type input "14820"
click at [349, 256] on div "Approver ​" at bounding box center [363, 252] width 711 height 19
click at [229, 224] on icon "Choose date" at bounding box center [234, 225] width 11 height 11
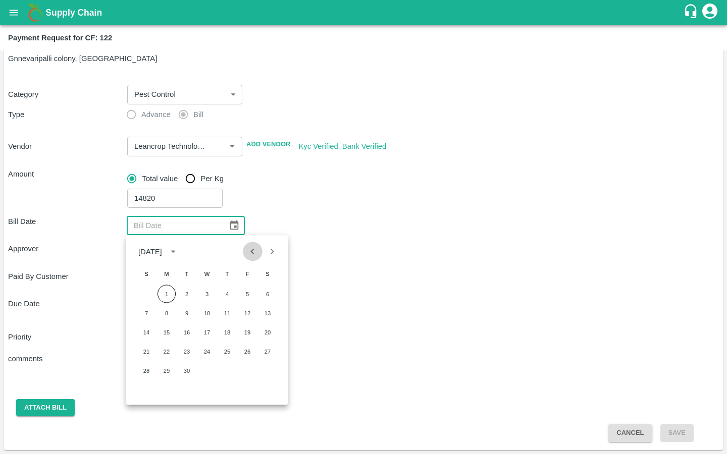
click at [252, 251] on icon "Previous month" at bounding box center [253, 252] width 4 height 6
click at [248, 251] on icon "Previous month" at bounding box center [252, 251] width 11 height 11
click at [207, 331] on button "14" at bounding box center [207, 332] width 18 height 18
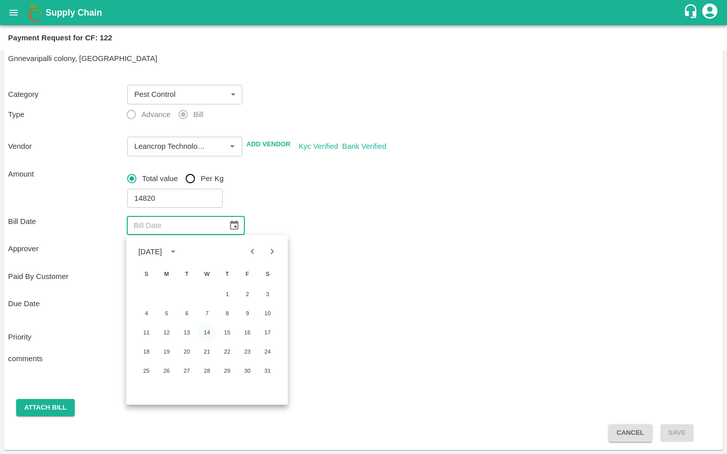
type input "[DATE]"
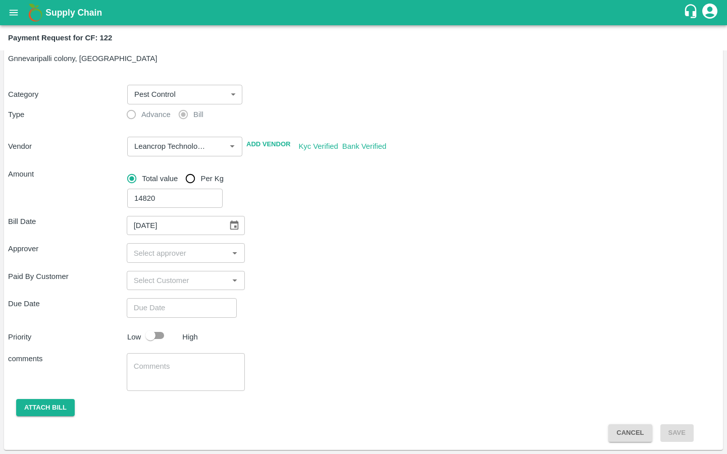
click at [168, 255] on input "input" at bounding box center [178, 252] width 96 height 13
type input "kir"
click at [142, 283] on input "checkbox" at bounding box center [144, 280] width 20 height 20
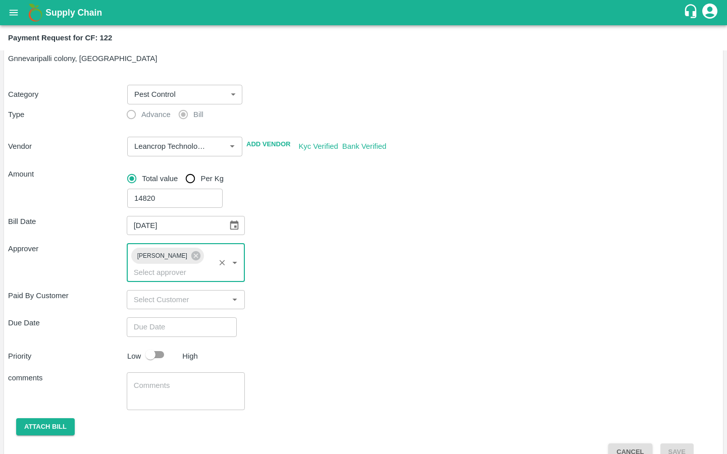
type input "DD/MM/YYYY hh:mm aa"
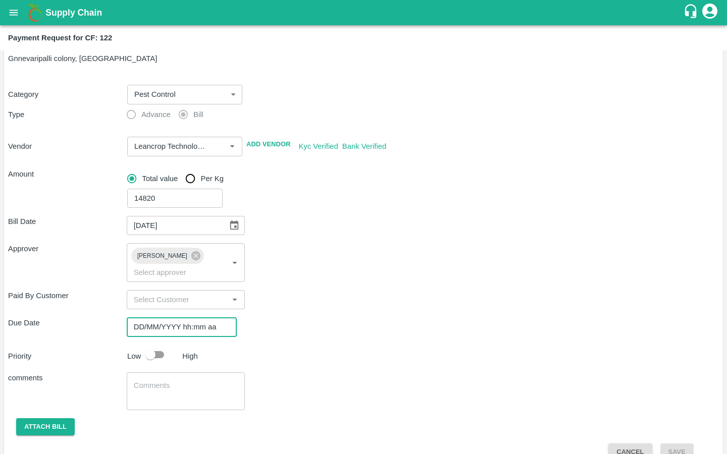
click at [143, 317] on input "DD/MM/YYYY hh:mm aa" at bounding box center [178, 326] width 103 height 19
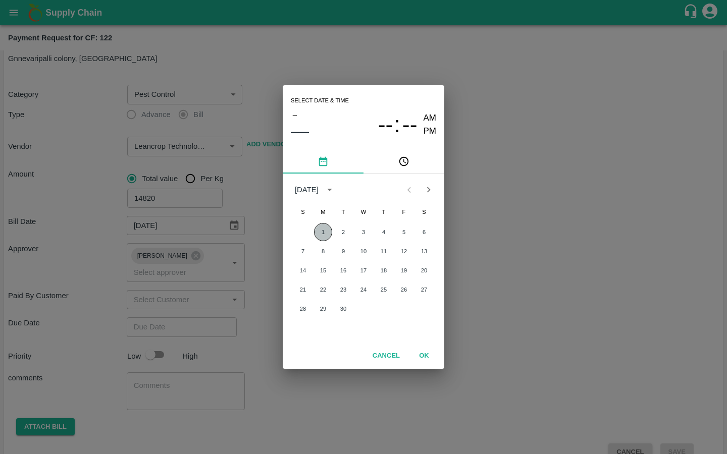
click at [321, 231] on button "1" at bounding box center [323, 232] width 18 height 18
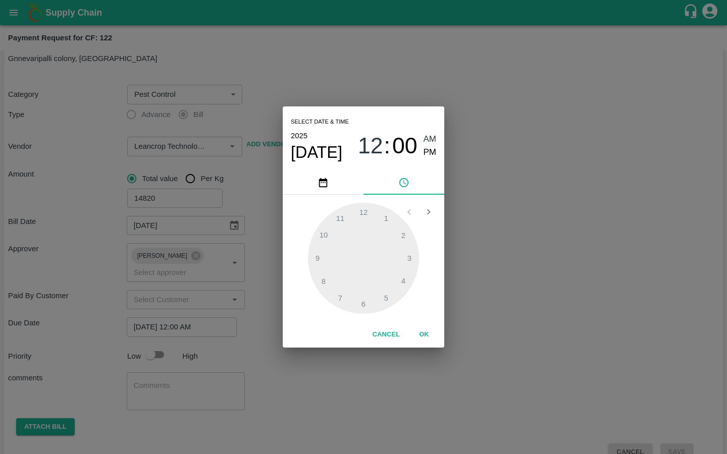
click at [429, 148] on span "PM" at bounding box center [429, 153] width 13 height 14
click at [343, 292] on div at bounding box center [363, 258] width 111 height 111
type input "01/09/2025 07:00 PM"
click at [431, 330] on button "OK" at bounding box center [424, 335] width 32 height 18
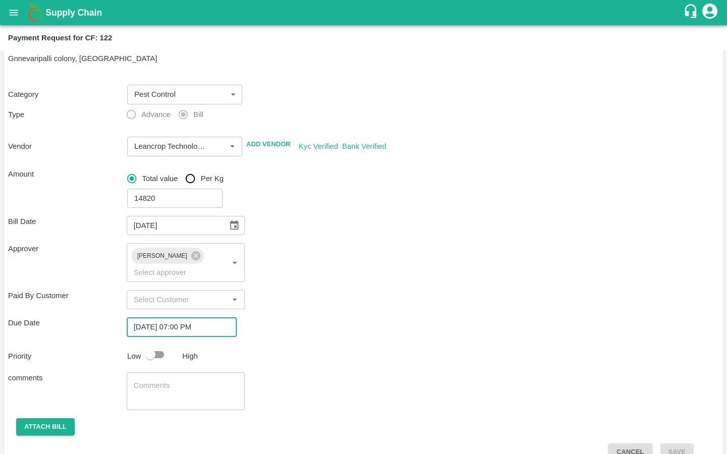
click at [162, 345] on input "checkbox" at bounding box center [151, 354] width 58 height 19
checkbox input "true"
click at [163, 372] on div "x ​" at bounding box center [186, 391] width 119 height 38
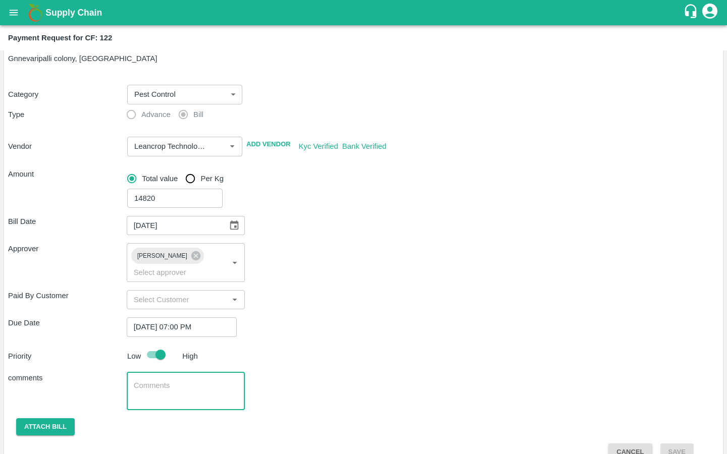
scroll to position [33, 0]
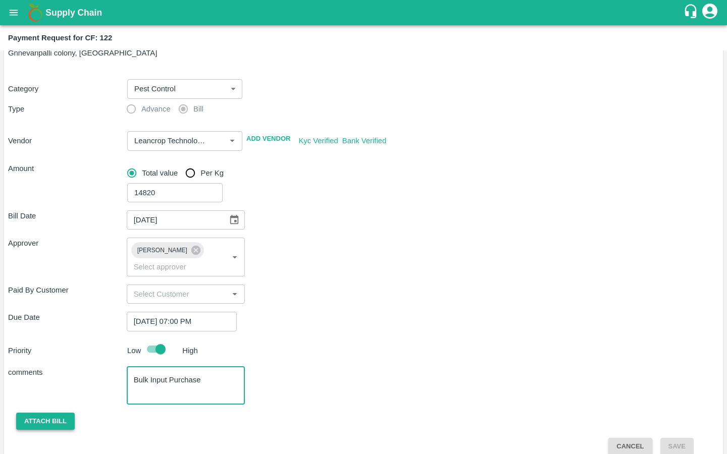
type textarea "Bulk Input Purchase"
click at [46, 413] on button "Attach bill" at bounding box center [45, 422] width 59 height 18
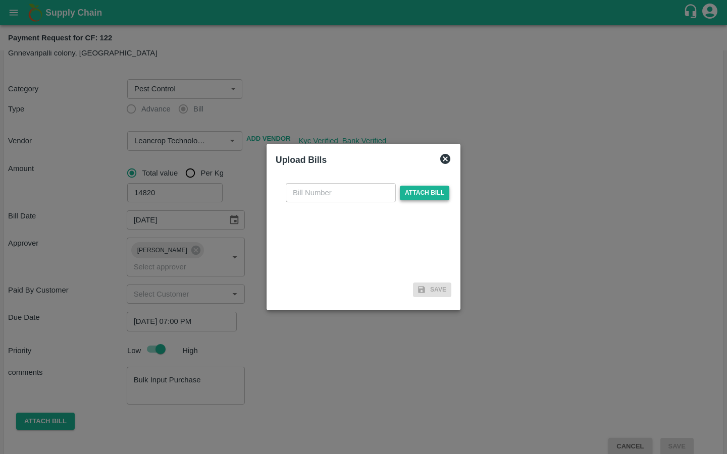
click at [405, 190] on span "Attach bill" at bounding box center [424, 193] width 49 height 15
click at [0, 0] on input "Attach bill" at bounding box center [0, 0] width 0 height 0
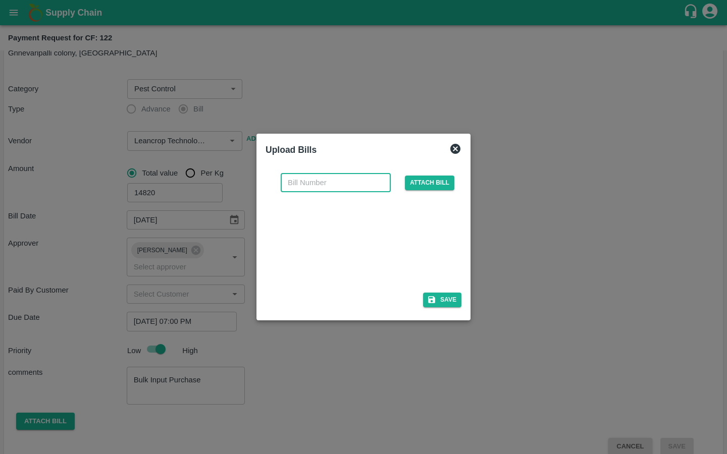
click at [315, 190] on input "text" at bounding box center [336, 182] width 110 height 19
paste input "LTS/MH/SG/0028"
type input "LTS/MH/SG/0028/02"
click at [357, 157] on div "Upload Bills" at bounding box center [351, 148] width 188 height 26
click at [441, 300] on button "Save" at bounding box center [442, 300] width 38 height 15
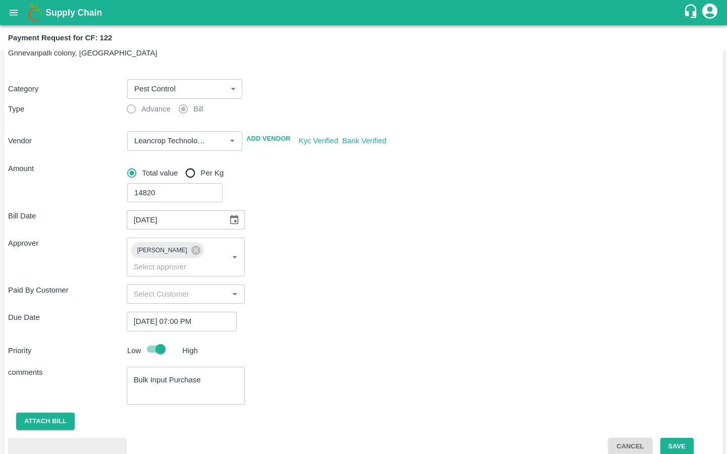
scroll to position [87, 0]
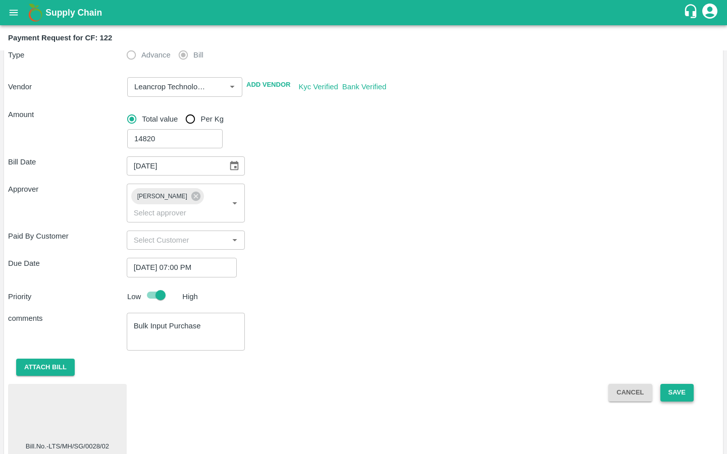
click at [676, 384] on button "Save" at bounding box center [676, 393] width 33 height 18
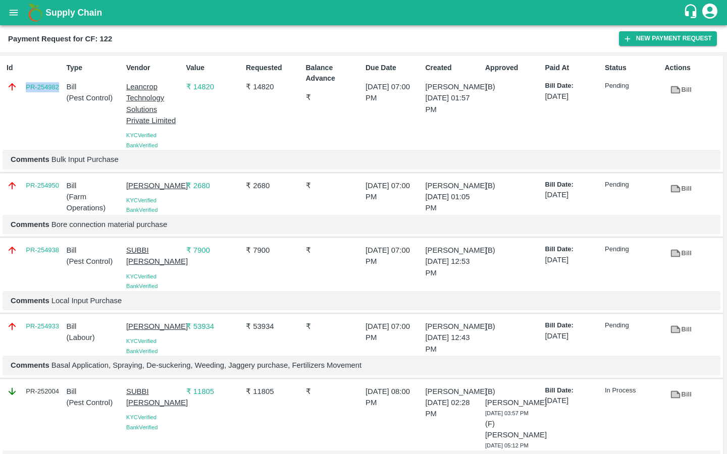
drag, startPoint x: 23, startPoint y: 87, endPoint x: 60, endPoint y: 87, distance: 36.3
click at [60, 87] on div "PR-254982" at bounding box center [35, 86] width 56 height 11
copy link "PR-254982"
click at [640, 35] on button "New Payment Request" at bounding box center [668, 38] width 98 height 15
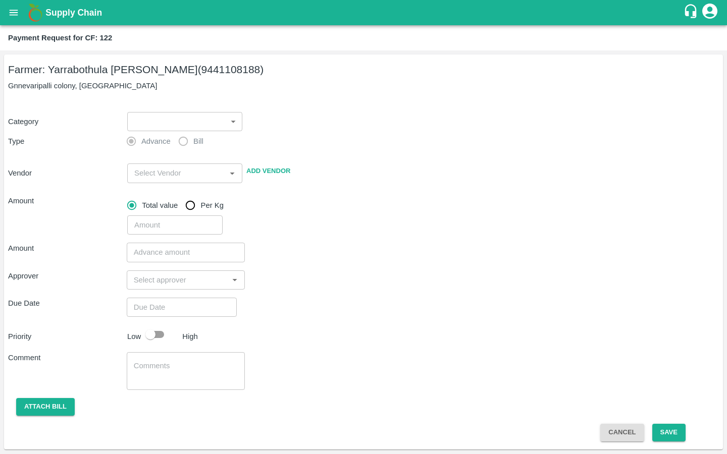
click at [181, 122] on body "Supply Chain Payment Request for CF: 122 Farmer: Yarrabothula Sai Teja Reddy (9…" at bounding box center [363, 227] width 727 height 454
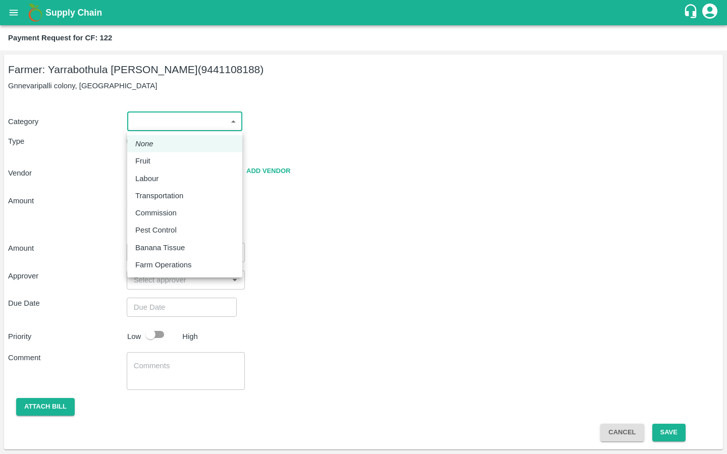
click at [151, 234] on p "Pest Control" at bounding box center [155, 230] width 41 height 11
type input "21"
radio input "false"
radio input "true"
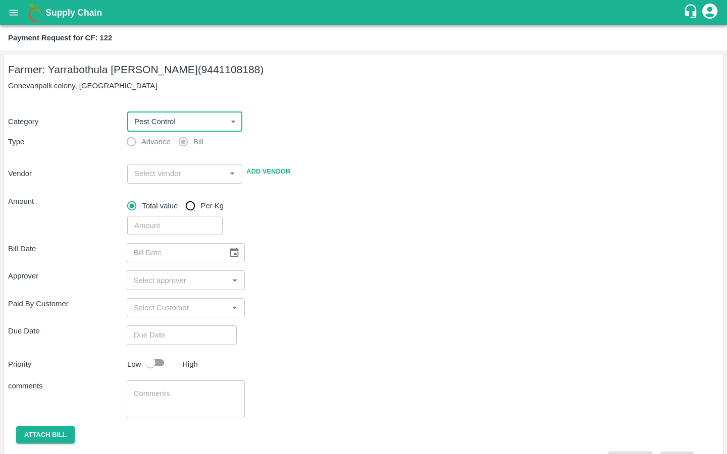
click at [139, 171] on input "input" at bounding box center [176, 173] width 92 height 13
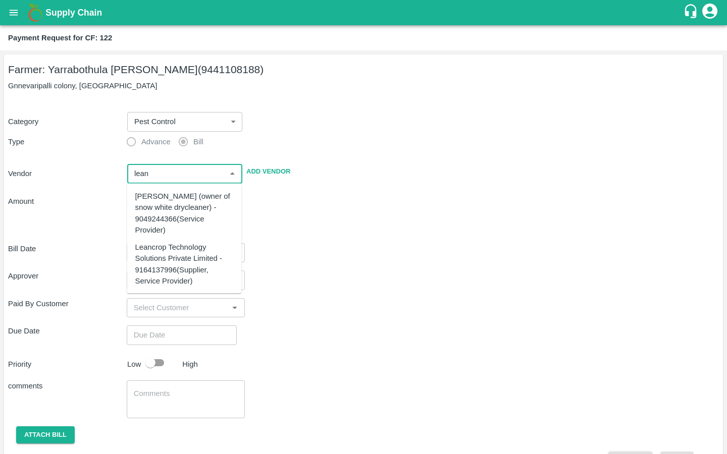
click at [159, 265] on div "Leancrop Technology Solutions Private Limited - 9164137996(Supplier, Service Pr…" at bounding box center [184, 264] width 98 height 45
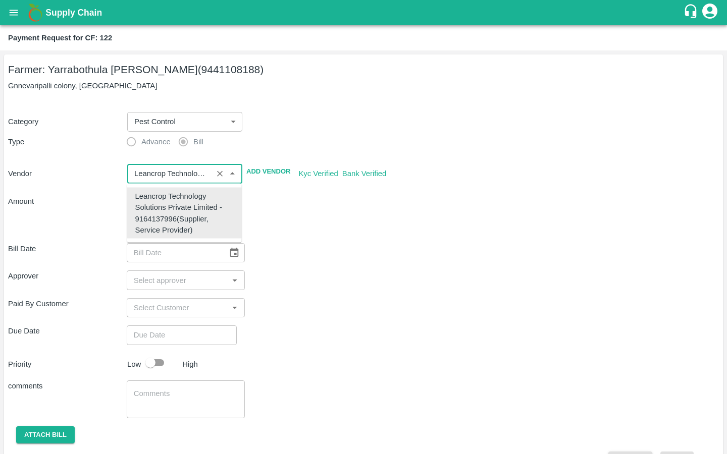
type input "Leancrop Technology Solutions Private Limited - 9164137996(Supplier, Service Pr…"
click at [311, 241] on div "Bill Date ​ Approver ​ Paid By Customer ​ Due Date ​ Priority Low High comments…" at bounding box center [363, 352] width 711 height 234
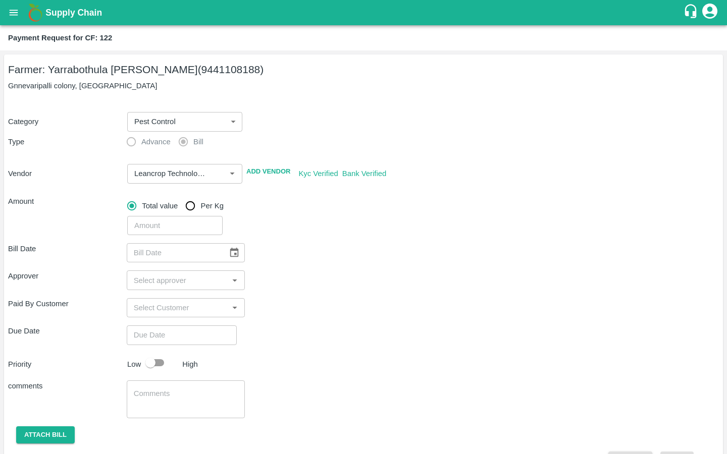
scroll to position [27, 0]
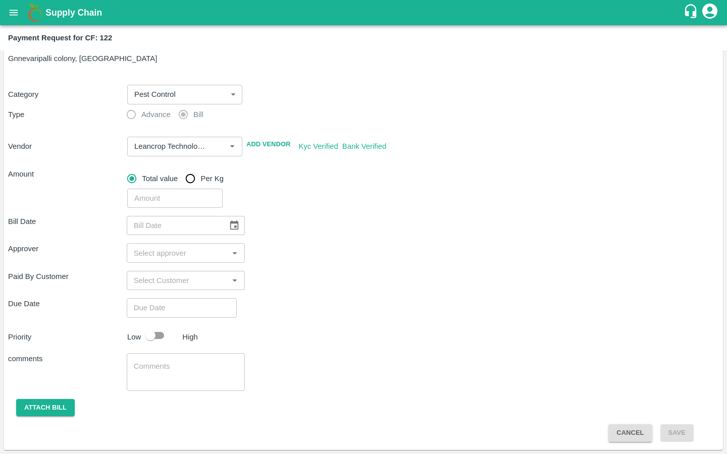
click at [149, 202] on input "number" at bounding box center [174, 198] width 95 height 19
paste input "13320"
type input "13320"
click at [231, 225] on icon "Choose date" at bounding box center [234, 225] width 11 height 11
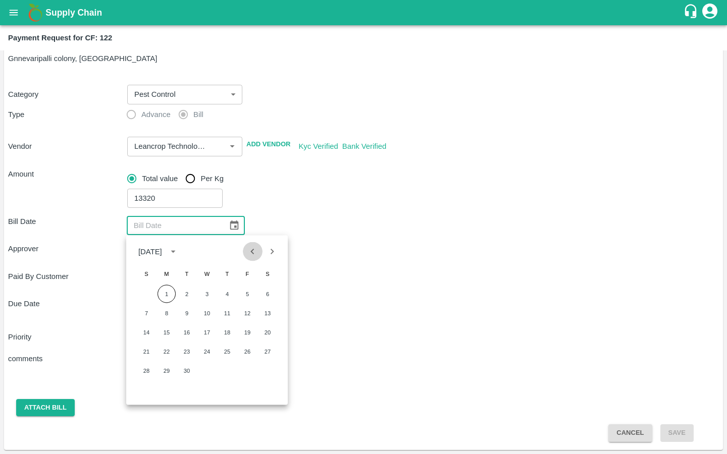
click at [250, 248] on icon "Previous month" at bounding box center [252, 251] width 11 height 11
click at [207, 329] on button "14" at bounding box center [207, 332] width 18 height 18
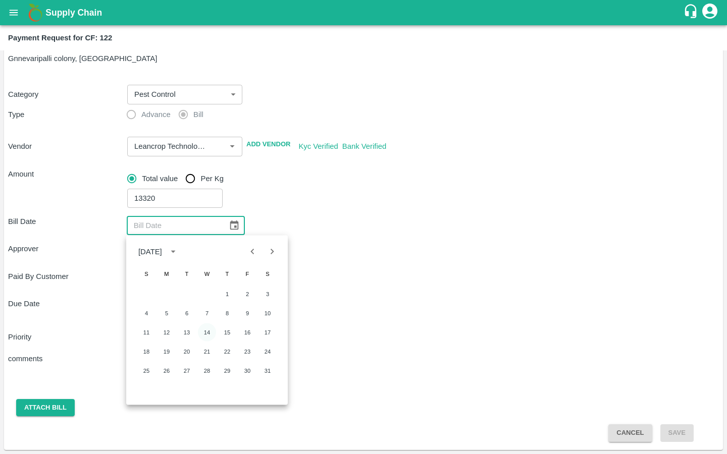
type input "14/05/2025"
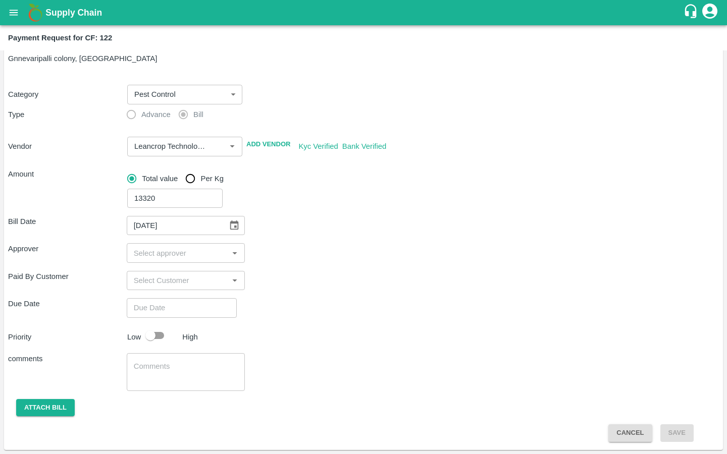
click at [175, 250] on input "input" at bounding box center [178, 252] width 96 height 13
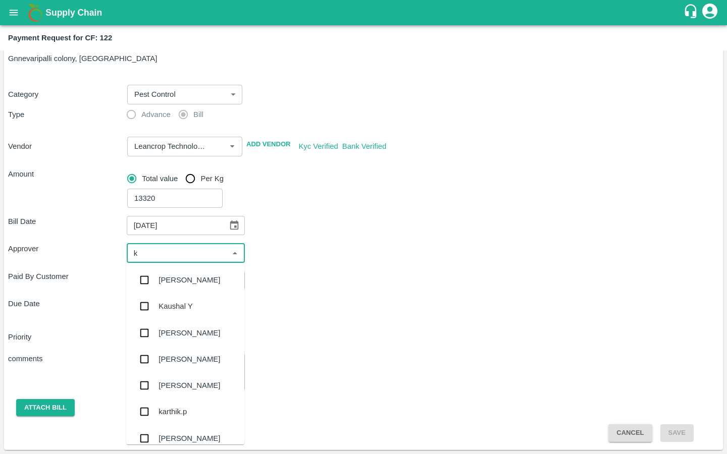
type input "ki"
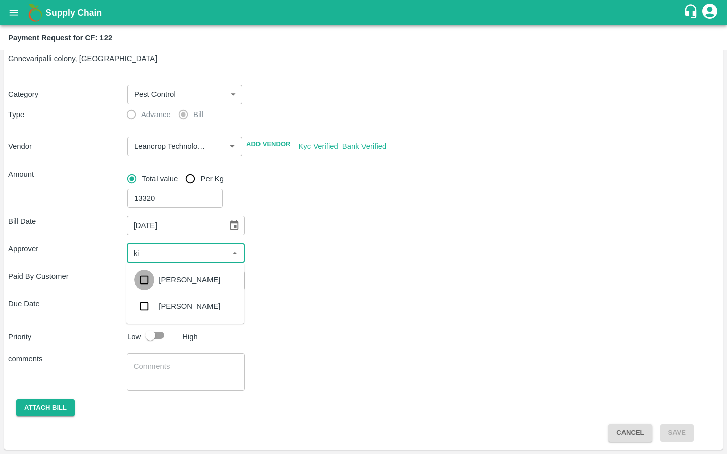
click at [146, 282] on input "checkbox" at bounding box center [144, 280] width 20 height 20
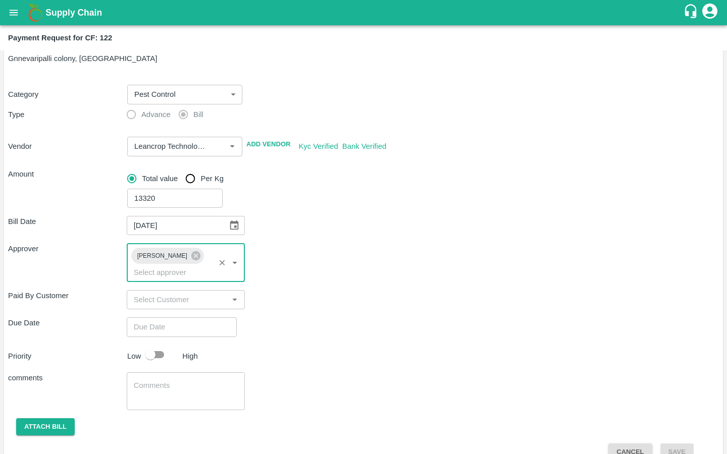
type input "DD/MM/YYYY hh:mm aa"
click at [158, 317] on input "DD/MM/YYYY hh:mm aa" at bounding box center [178, 326] width 103 height 19
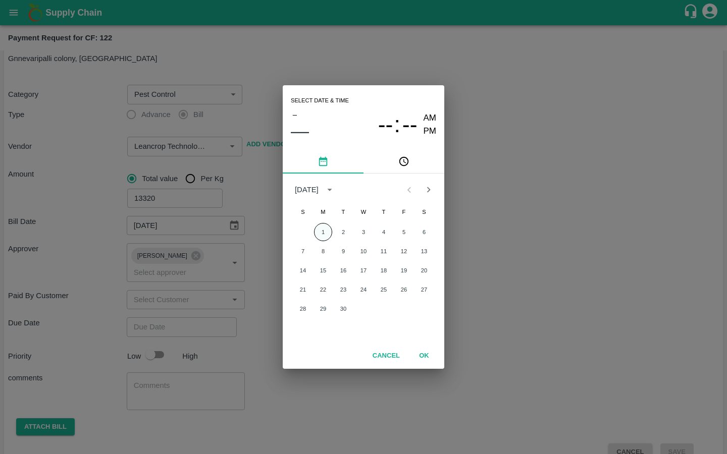
click at [319, 232] on button "1" at bounding box center [323, 232] width 18 height 18
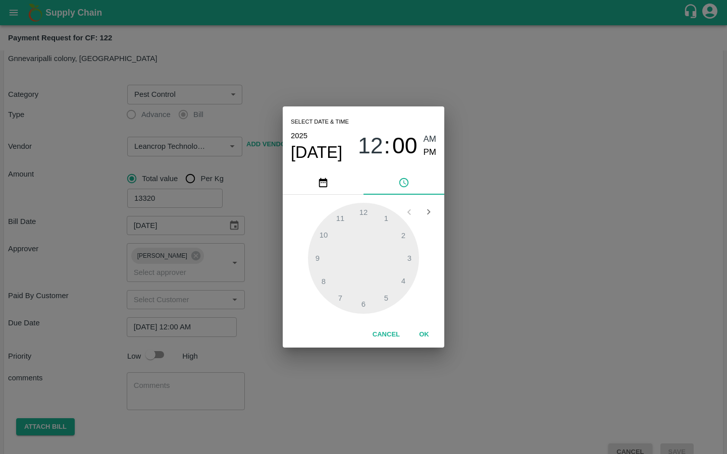
click at [422, 156] on div "12 : 00 AM PM" at bounding box center [397, 146] width 78 height 27
click at [425, 155] on span "PM" at bounding box center [429, 153] width 13 height 14
type input "[DATE] 07:00 PM"
click at [336, 293] on div at bounding box center [363, 258] width 111 height 111
click at [421, 330] on button "OK" at bounding box center [424, 335] width 32 height 18
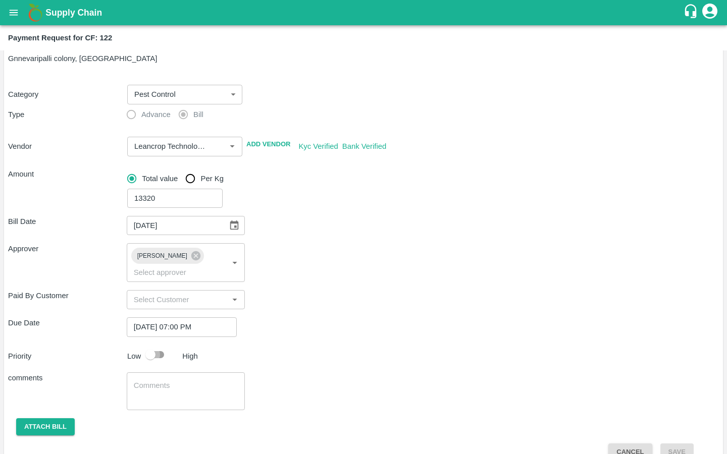
click at [160, 345] on input "checkbox" at bounding box center [151, 354] width 58 height 19
checkbox input "true"
click at [152, 381] on textarea at bounding box center [186, 391] width 104 height 21
type textarea "Bulk Input Purchase"
click at [19, 418] on button "Attach bill" at bounding box center [45, 427] width 59 height 18
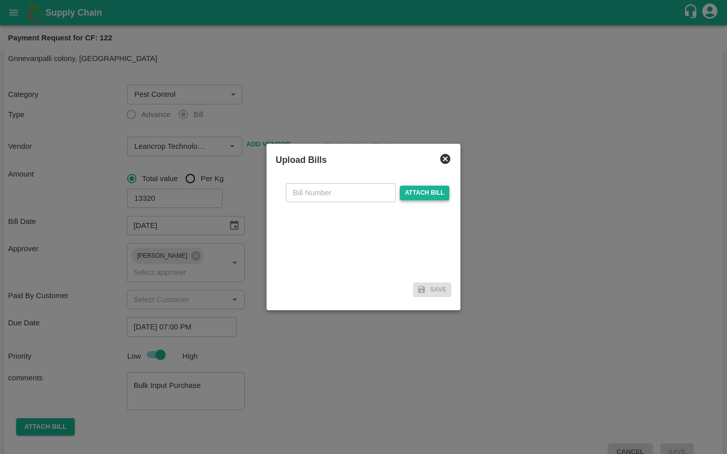
click at [406, 200] on span "Attach bill" at bounding box center [424, 193] width 49 height 15
click at [0, 0] on input "Attach bill" at bounding box center [0, 0] width 0 height 0
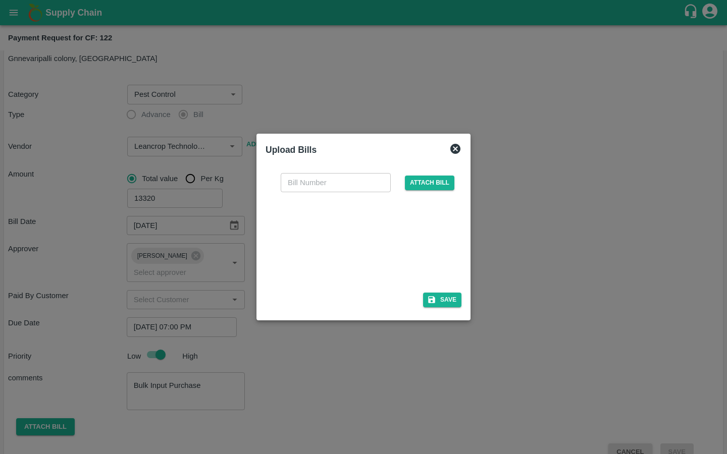
click at [324, 186] on input "text" at bounding box center [336, 182] width 110 height 19
paste input "LTS/MH/SG/0020"
type input "LTS/MH/SG/0020/02"
click at [439, 236] on span at bounding box center [361, 239] width 159 height 62
click at [432, 300] on icon "button" at bounding box center [431, 299] width 9 height 9
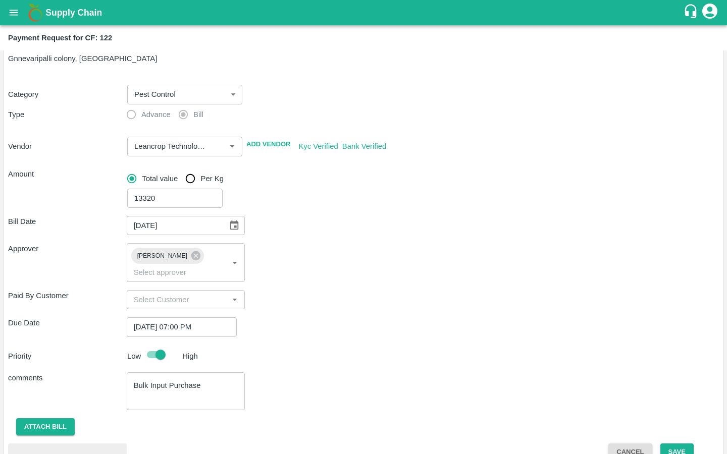
scroll to position [87, 0]
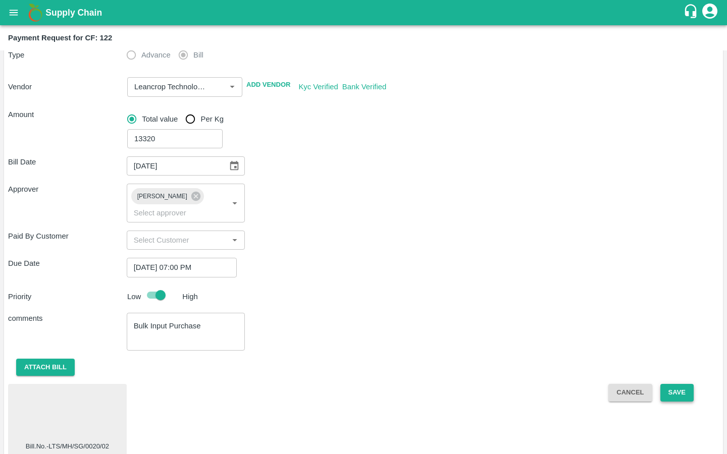
click at [677, 386] on button "Save" at bounding box center [676, 393] width 33 height 18
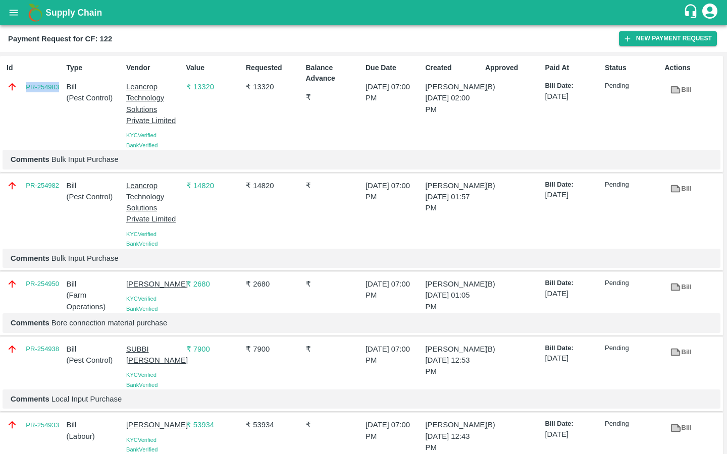
drag, startPoint x: 23, startPoint y: 85, endPoint x: 61, endPoint y: 86, distance: 37.3
click at [61, 86] on div "PR-254983" at bounding box center [35, 86] width 56 height 11
copy link "PR-254983"
click at [10, 17] on icon "open drawer" at bounding box center [13, 12] width 11 height 11
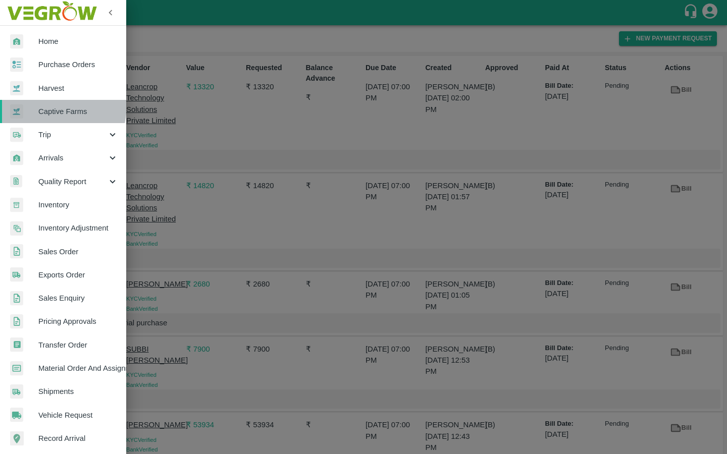
click at [42, 105] on link "Captive Farms" at bounding box center [63, 111] width 126 height 23
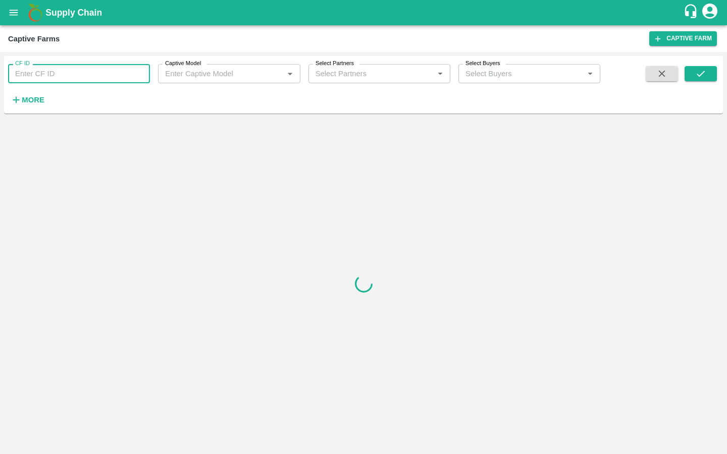
click at [37, 77] on input "CF ID" at bounding box center [79, 73] width 142 height 19
paste input "123"
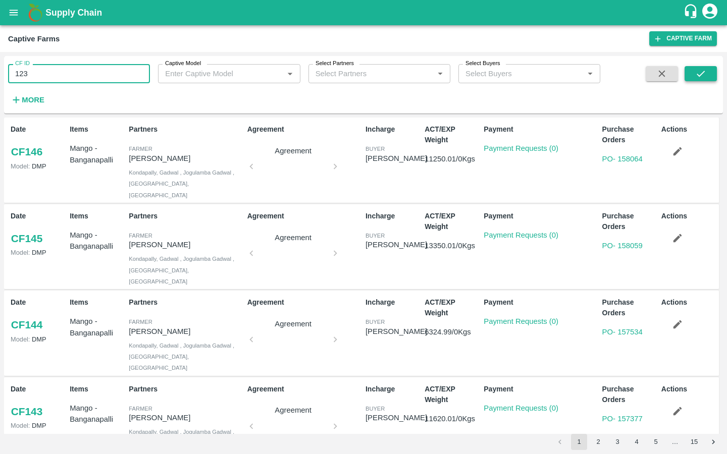
type input "123"
click at [707, 71] on button "submit" at bounding box center [700, 73] width 32 height 15
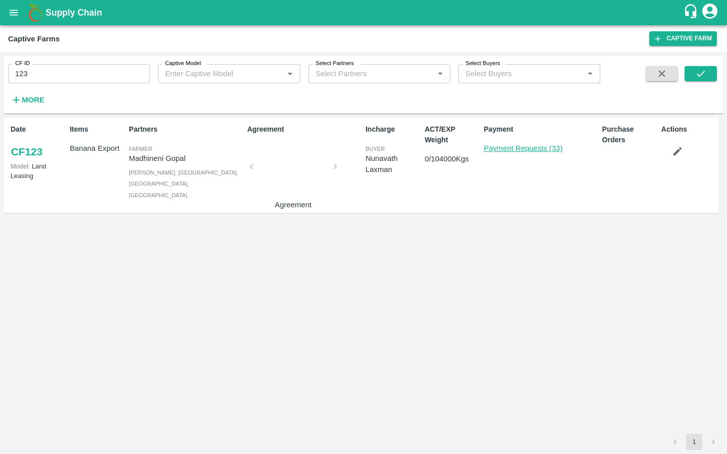
click at [486, 148] on link "Payment Requests (33)" at bounding box center [522, 148] width 79 height 8
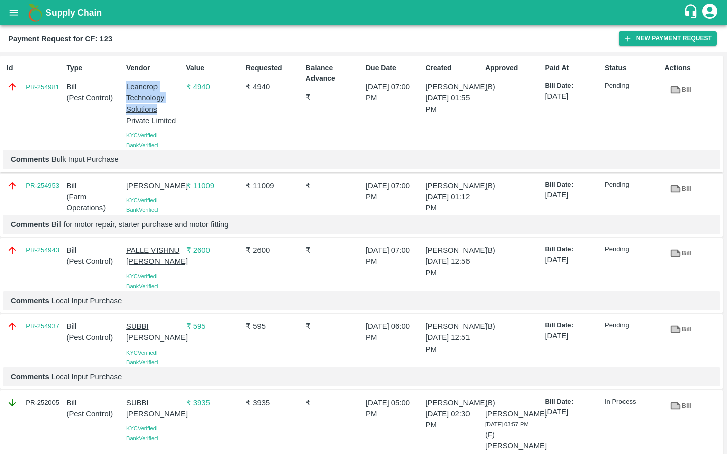
drag, startPoint x: 122, startPoint y: 86, endPoint x: 172, endPoint y: 111, distance: 56.0
click at [172, 111] on div "Vendor Leancrop Technology Solutions Private Limited KYC Verified Bank Verified" at bounding box center [152, 104] width 60 height 91
copy p "Leancrop Technology Solutions"
click at [629, 41] on icon "button" at bounding box center [627, 38] width 9 height 9
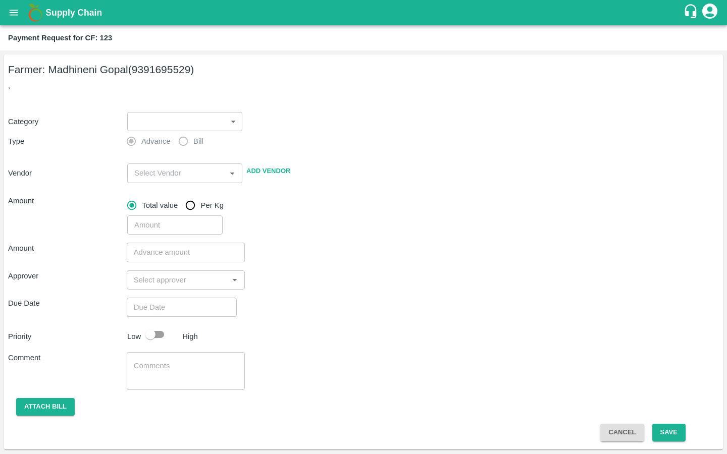
click at [211, 120] on body "Supply Chain Payment Request for CF: 123 Farmer: Madhineni Gopal (9391695529) ,…" at bounding box center [363, 227] width 727 height 454
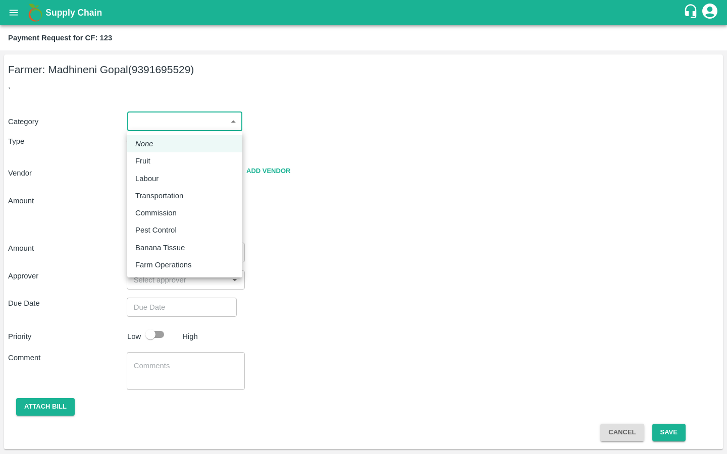
click at [164, 228] on p "Pest Control" at bounding box center [155, 230] width 41 height 11
type input "21"
radio input "false"
radio input "true"
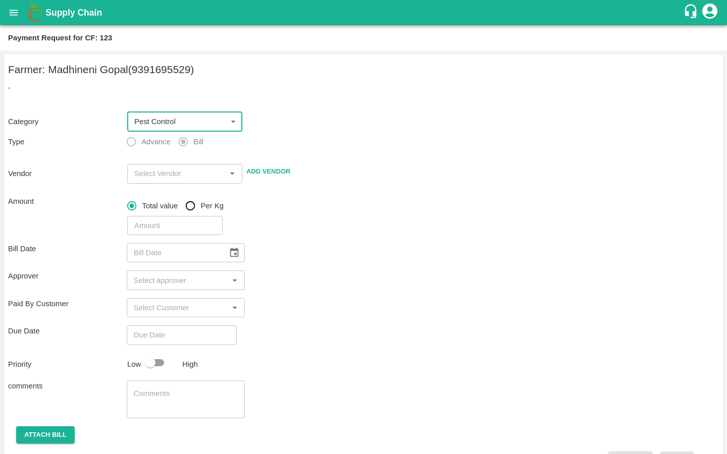
click at [154, 180] on input "input" at bounding box center [176, 173] width 92 height 13
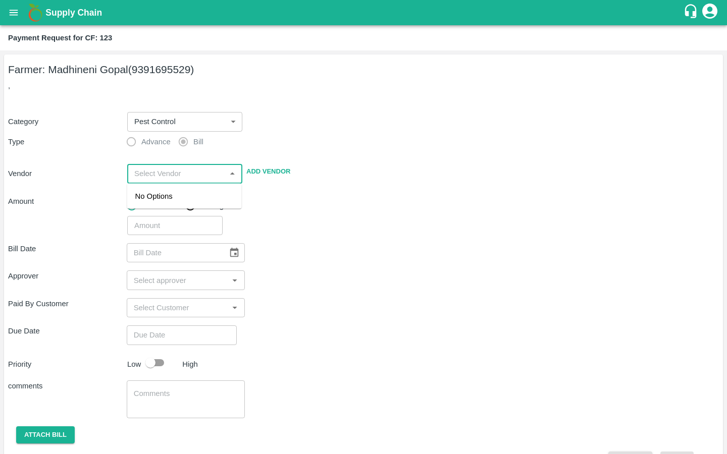
paste input "Leancrop Technology Solutions"
click at [169, 196] on div "Leancrop Technology Solutions Private Limited - 9164137996(Supplier, Service Pr…" at bounding box center [184, 213] width 98 height 45
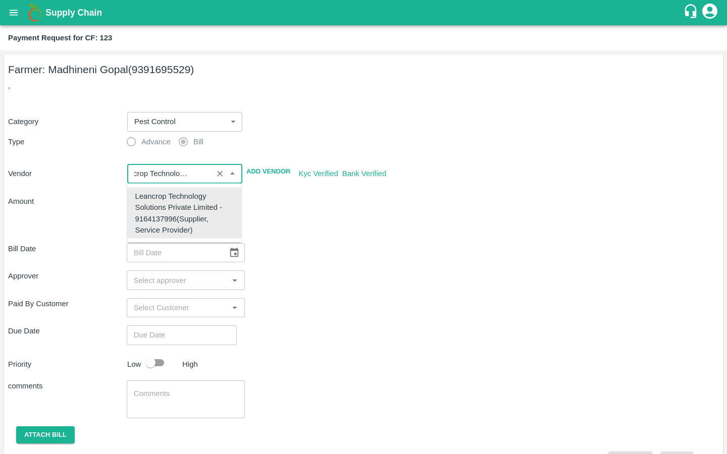
type input "Leancrop Technology Solutions Private Limited - 9164137996(Supplier, Service Pr…"
click at [332, 274] on div "Approver ​" at bounding box center [363, 279] width 711 height 19
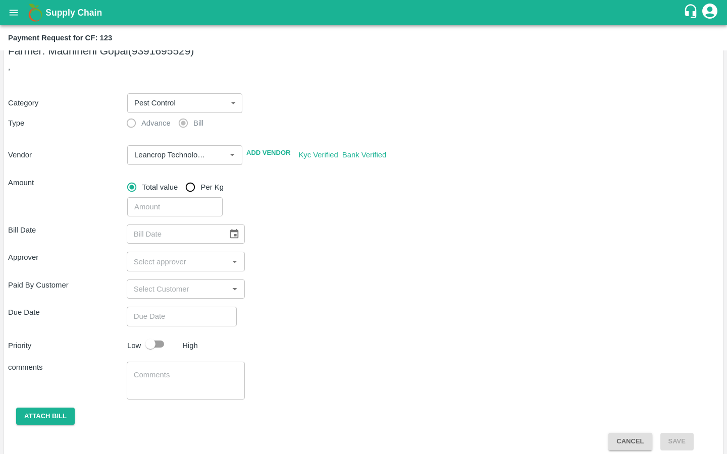
scroll to position [27, 0]
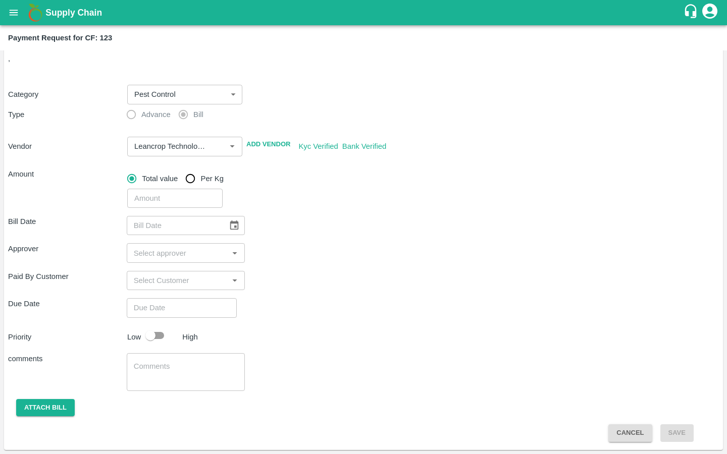
click at [153, 200] on input "number" at bounding box center [174, 198] width 95 height 19
paste input "4440"
type input "4440"
click at [229, 224] on icon "Choose date" at bounding box center [234, 225] width 11 height 11
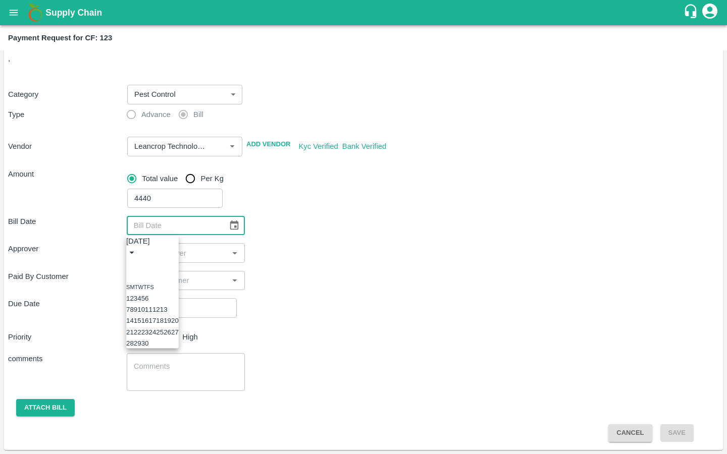
click at [130, 264] on icon "Previous month" at bounding box center [130, 264] width 0 height 0
click at [156, 324] on button "14" at bounding box center [152, 321] width 8 height 8
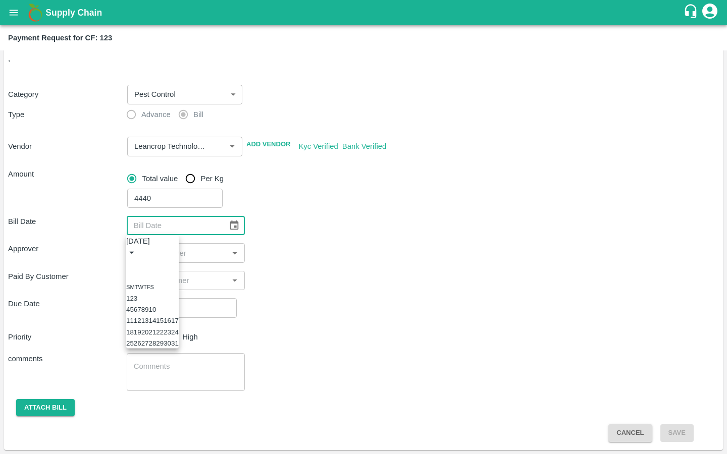
type input "[DATE]"
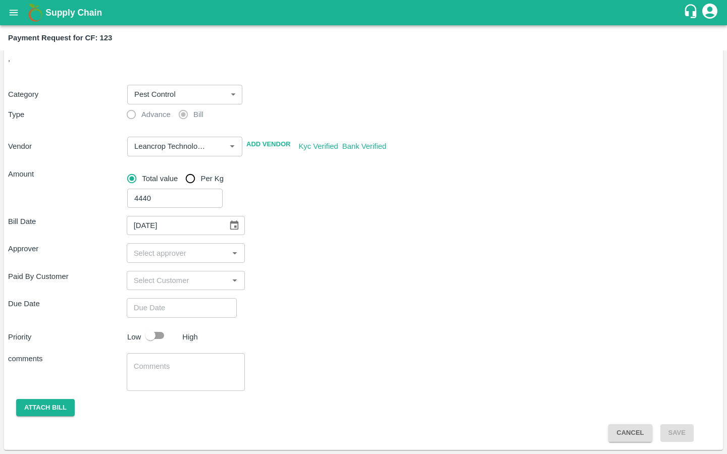
click at [186, 250] on input "input" at bounding box center [178, 252] width 96 height 13
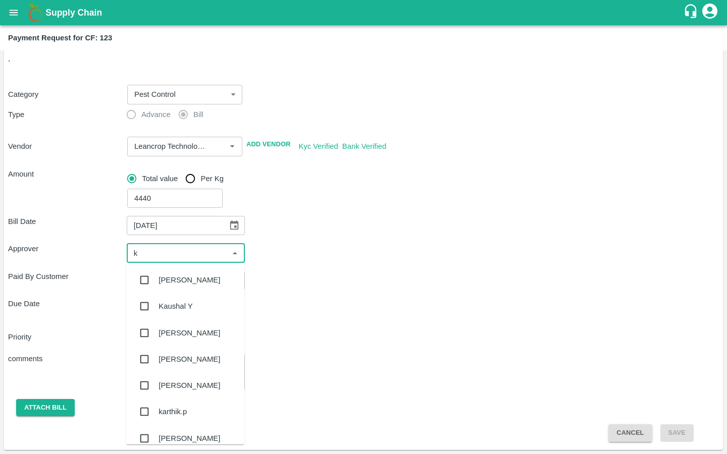
type input "ki"
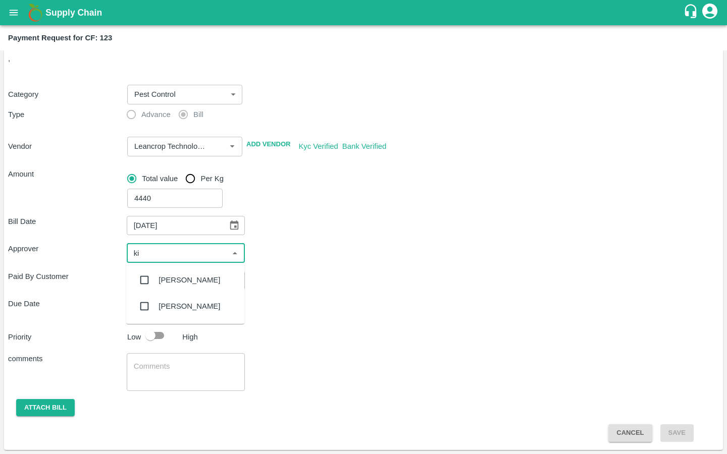
click at [149, 282] on input "checkbox" at bounding box center [144, 280] width 20 height 20
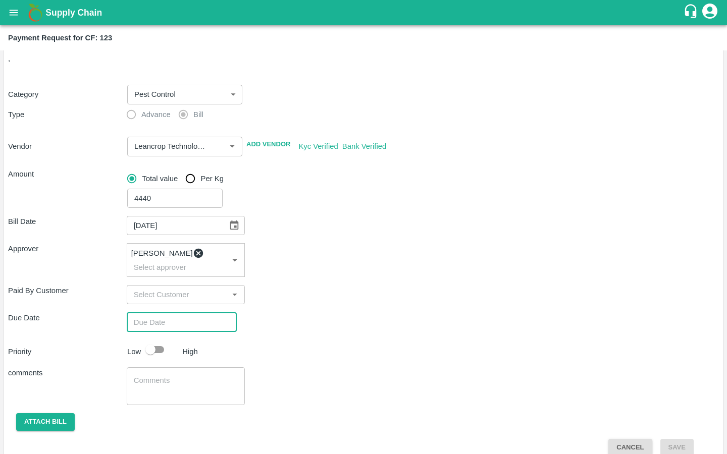
type input "DD/MM/YYYY hh:mm aa"
click at [150, 312] on input "DD/MM/YYYY hh:mm aa" at bounding box center [178, 321] width 103 height 19
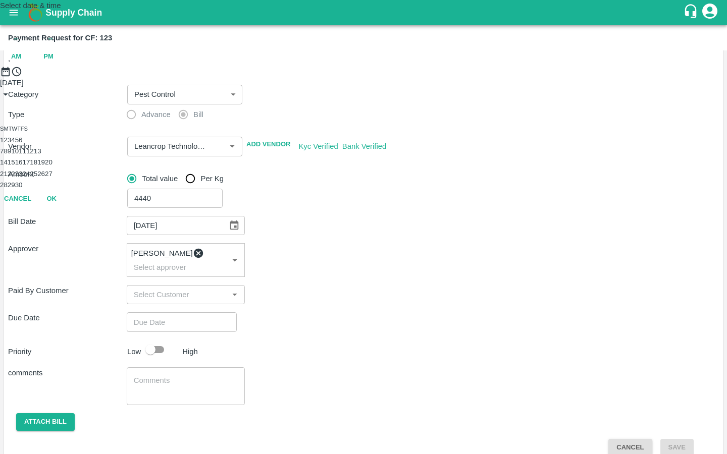
click at [4, 144] on button "1" at bounding box center [2, 140] width 4 height 8
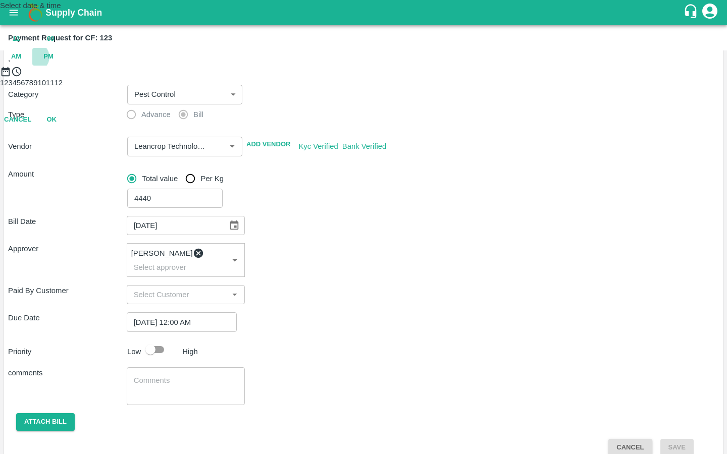
click at [53, 63] on span "PM" at bounding box center [48, 57] width 10 height 12
type input "[DATE] 08:00 PM"
click at [320, 77] on div at bounding box center [363, 77] width 727 height 0
click at [68, 173] on button "OK" at bounding box center [51, 164] width 32 height 18
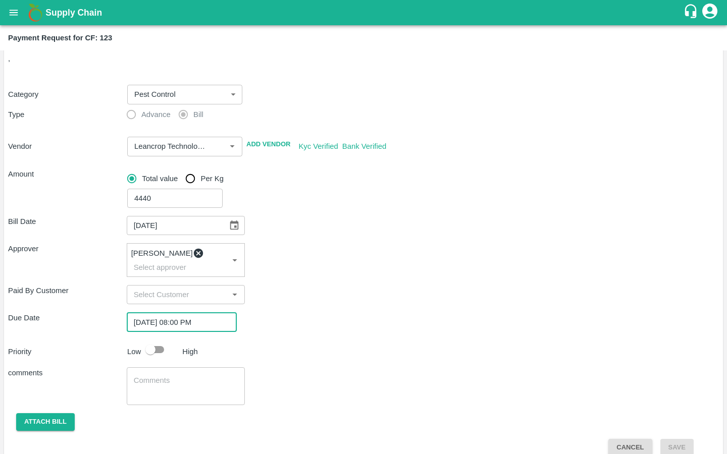
click at [152, 340] on input "checkbox" at bounding box center [151, 349] width 58 height 19
checkbox input "true"
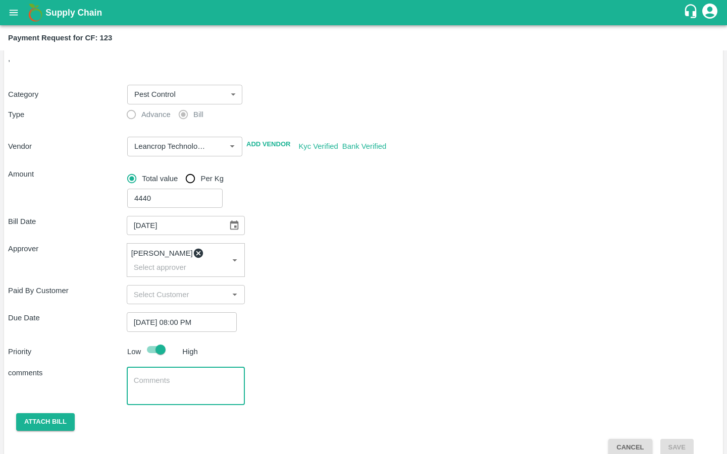
click at [144, 375] on textarea at bounding box center [186, 385] width 104 height 21
type textarea "Bulk Input Purchase"
click at [44, 413] on button "Attach bill" at bounding box center [45, 422] width 59 height 18
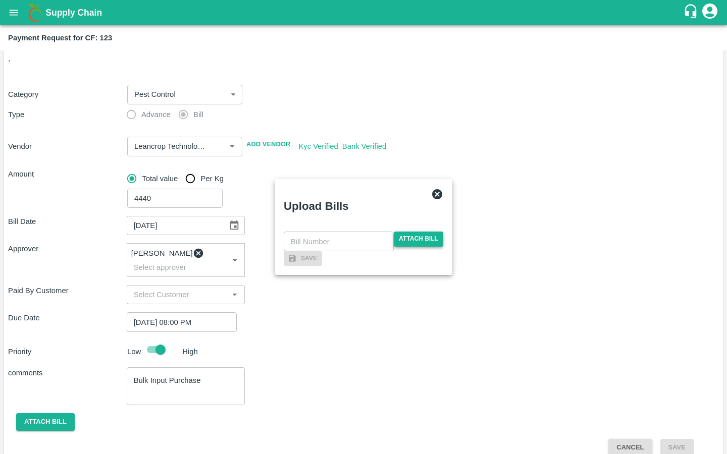
click at [403, 232] on span "Attach bill" at bounding box center [418, 239] width 49 height 15
click at [0, 0] on input "Attach bill" at bounding box center [0, 0] width 0 height 0
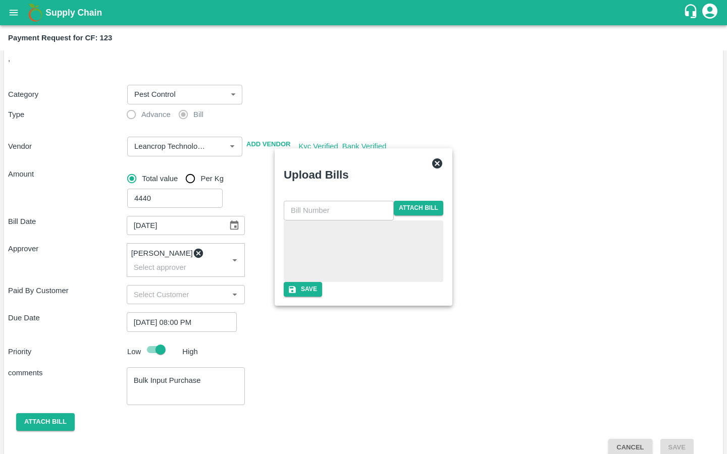
click at [322, 201] on input "text" at bounding box center [339, 210] width 110 height 19
paste input "LTS/MH/SG/0020"
type input "LTS/MH/SG/0020/01"
click at [322, 297] on button "Save" at bounding box center [303, 289] width 38 height 15
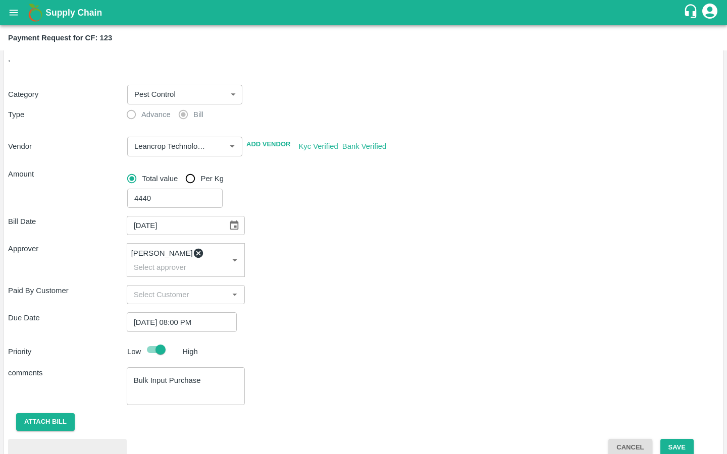
scroll to position [87, 0]
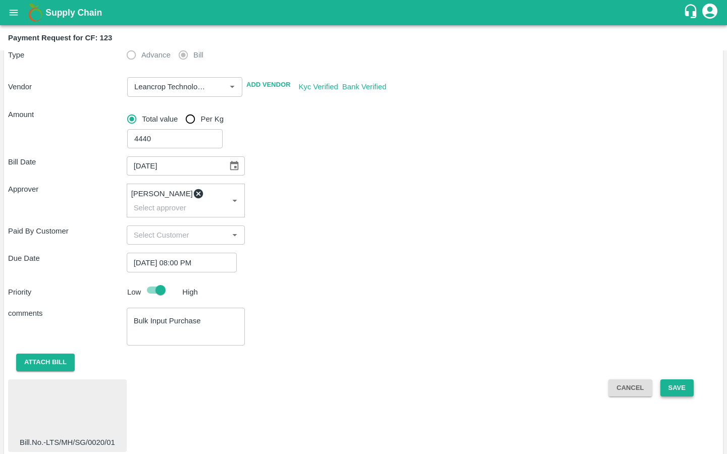
click at [675, 380] on button "Save" at bounding box center [676, 389] width 33 height 18
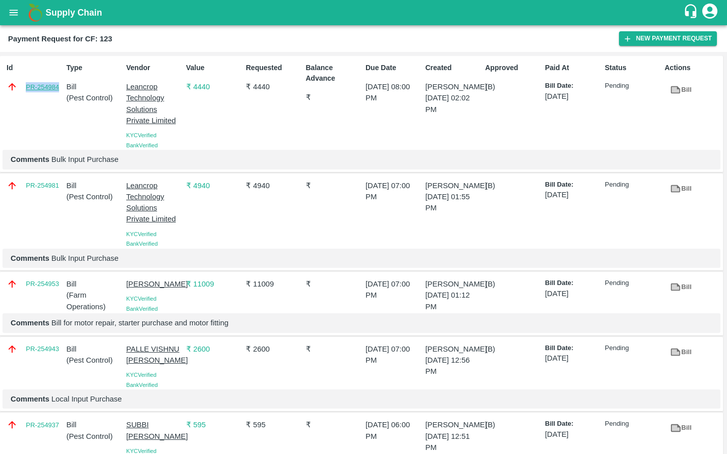
drag, startPoint x: 22, startPoint y: 90, endPoint x: 58, endPoint y: 90, distance: 35.8
click at [58, 90] on div "PR-254984" at bounding box center [35, 86] width 56 height 11
copy link "PR-254984"
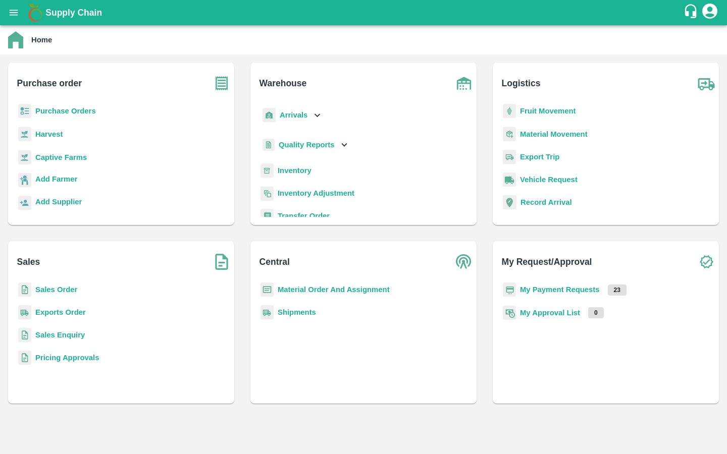
click at [48, 151] on div "Captive Farms" at bounding box center [121, 161] width 210 height 23
click at [40, 155] on b "Captive Farms" at bounding box center [60, 157] width 51 height 8
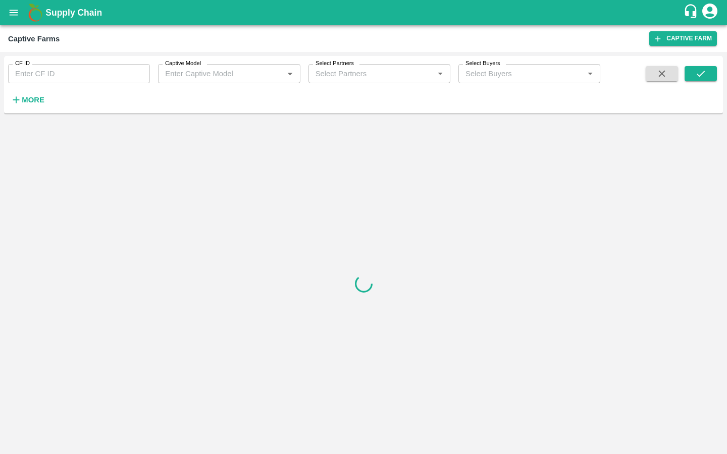
click at [52, 73] on input "CF ID" at bounding box center [79, 73] width 142 height 19
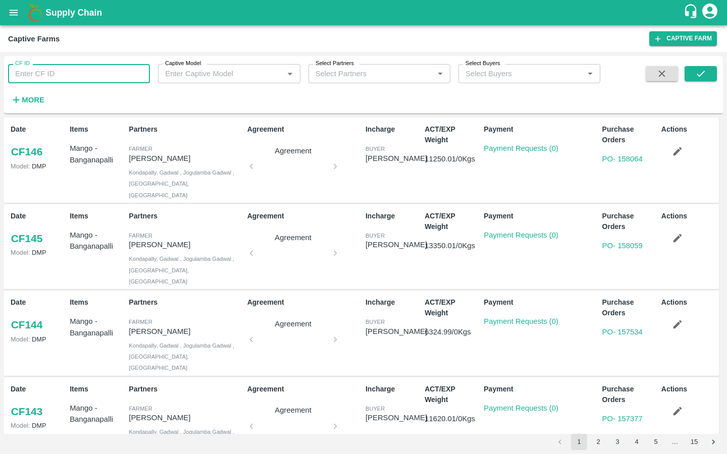
paste input "126"
type input "126"
click at [685, 78] on button "submit" at bounding box center [700, 73] width 32 height 15
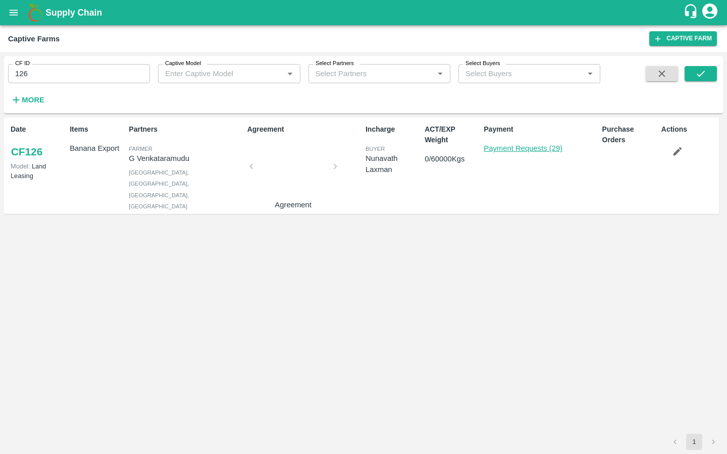
click at [522, 147] on link "Payment Requests (29)" at bounding box center [522, 148] width 79 height 8
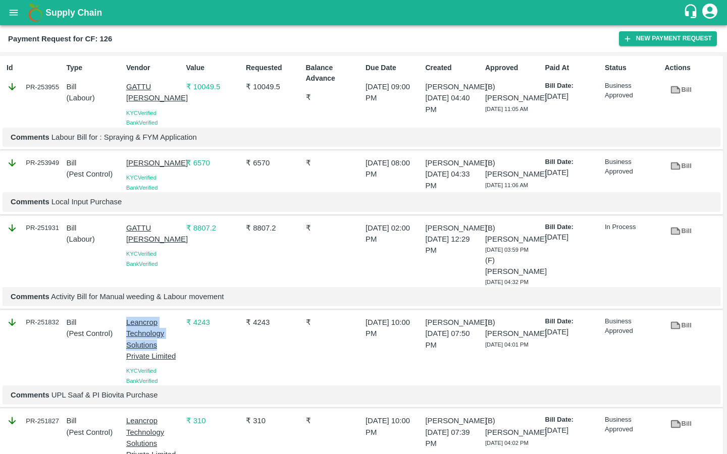
drag, startPoint x: 125, startPoint y: 354, endPoint x: 156, endPoint y: 376, distance: 38.0
click at [156, 376] on div "Leancrop Technology Solutions Private Limited KYC Verified Bank Verified" at bounding box center [152, 349] width 60 height 73
copy p "Leancrop Technology Solutions"
click at [244, 386] on div "₹ 4243" at bounding box center [272, 349] width 60 height 73
click at [655, 38] on button "New Payment Request" at bounding box center [668, 38] width 98 height 15
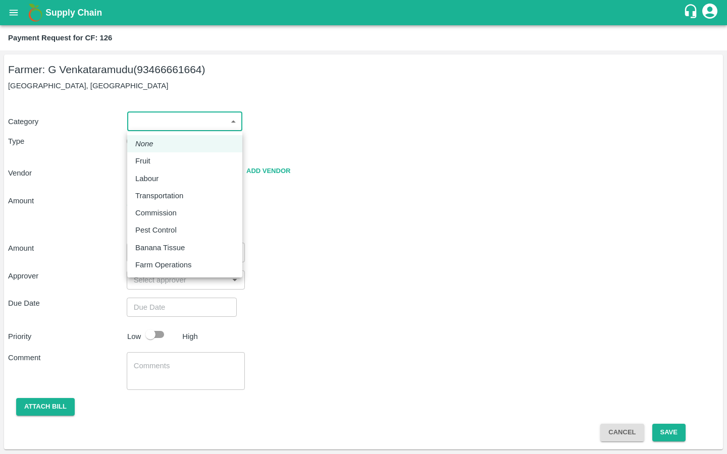
click at [170, 116] on body "Supply Chain Payment Request for CF: 126 Farmer: G Venkataramudu (93466661664) …" at bounding box center [363, 227] width 727 height 454
click at [145, 229] on p "Pest Control" at bounding box center [155, 230] width 41 height 11
type input "21"
radio input "false"
radio input "true"
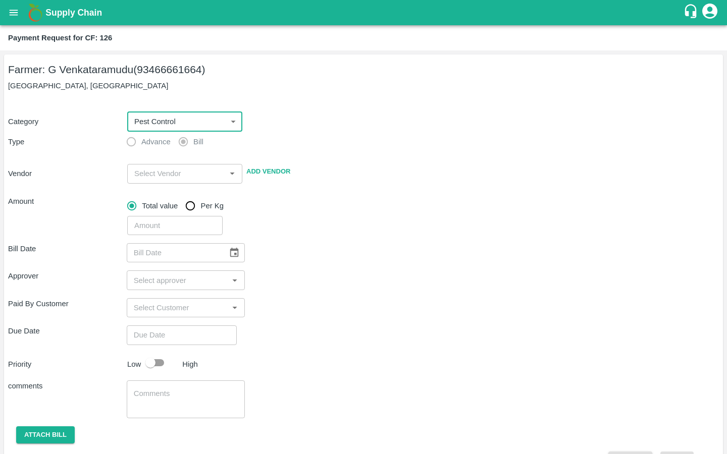
click at [146, 179] on input "input" at bounding box center [176, 173] width 92 height 13
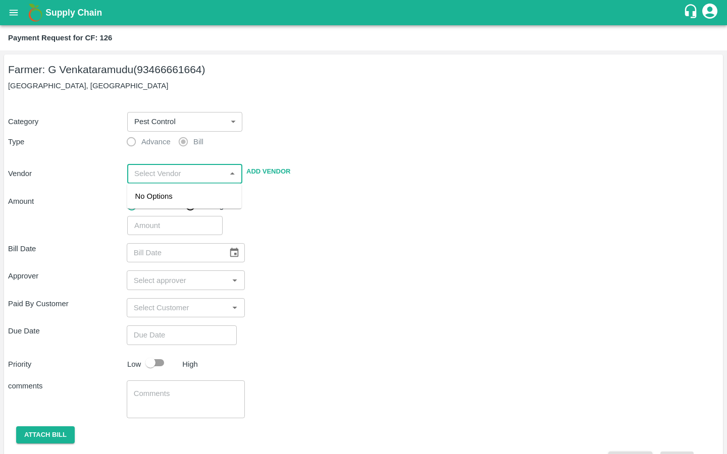
paste input "Leancrop Technology Solutions"
click at [174, 213] on div "Leancrop Technology Solutions Private Limited - 9164137996(Supplier, Service Pr…" at bounding box center [184, 213] width 98 height 45
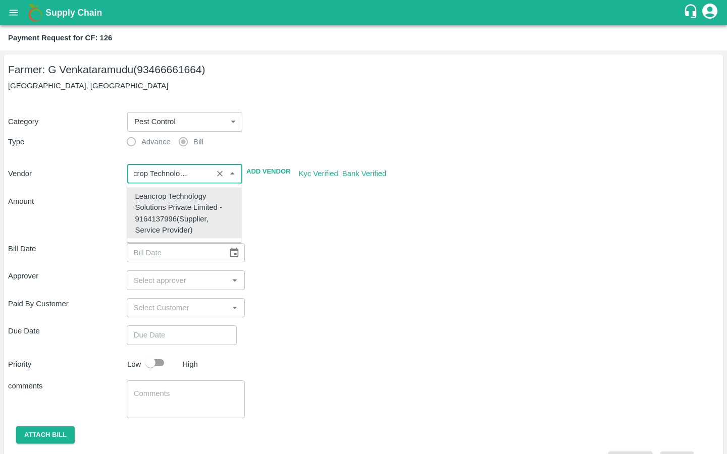
type input "Leancrop Technology Solutions Private Limited - 9164137996(Supplier, Service Pr…"
click at [343, 252] on div "Bill Date ​" at bounding box center [363, 252] width 711 height 19
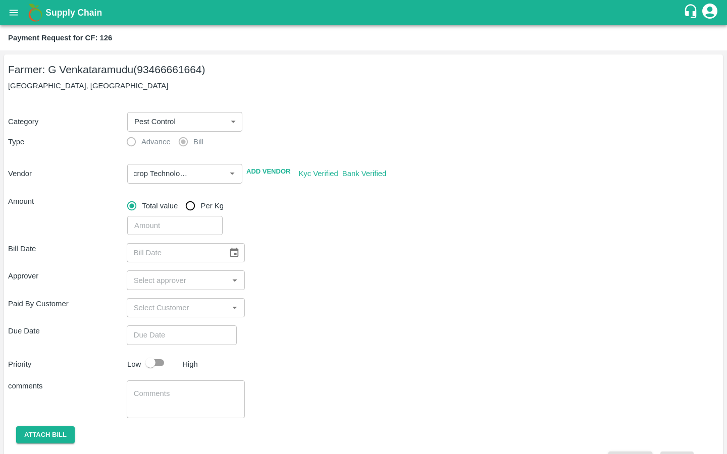
scroll to position [0, 0]
click at [167, 223] on input "number" at bounding box center [174, 225] width 95 height 19
type input "4122"
click at [229, 253] on icon "Choose date" at bounding box center [234, 252] width 11 height 11
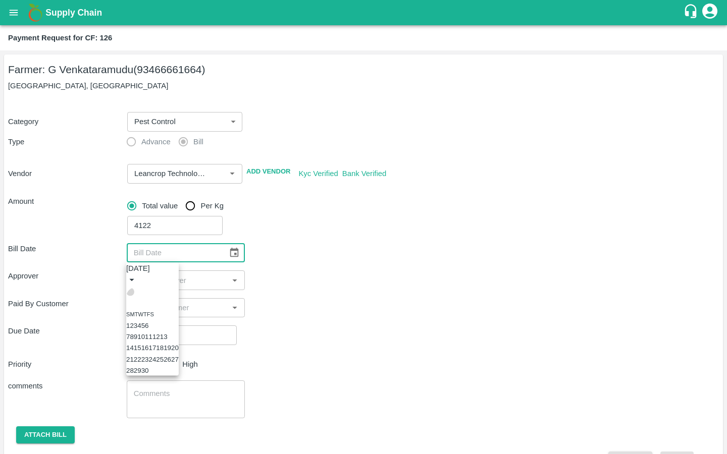
click at [130, 292] on icon "Previous month" at bounding box center [130, 292] width 0 height 0
click at [164, 374] on button "29" at bounding box center [160, 371] width 8 height 8
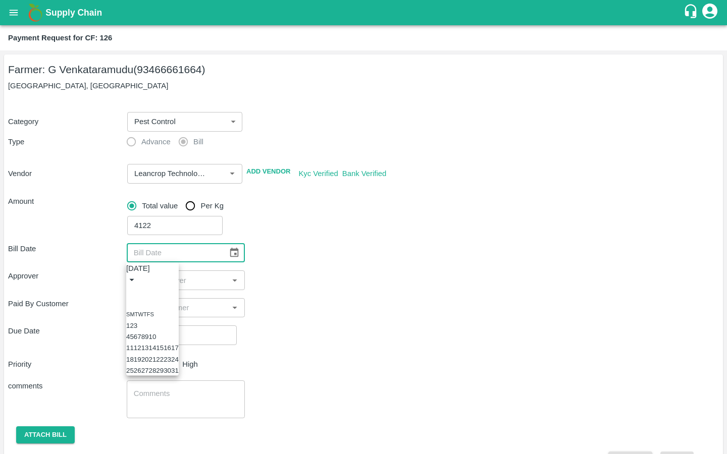
type input "[DATE]"
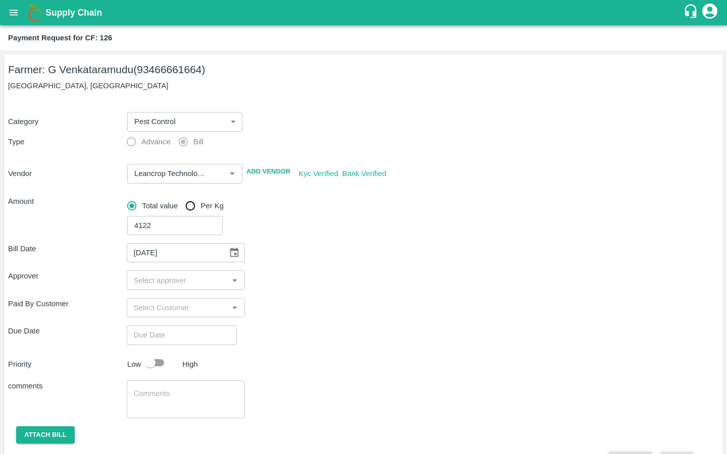
click at [176, 278] on input "input" at bounding box center [178, 280] width 96 height 13
type input "kir"
click at [143, 303] on input "checkbox" at bounding box center [144, 307] width 20 height 20
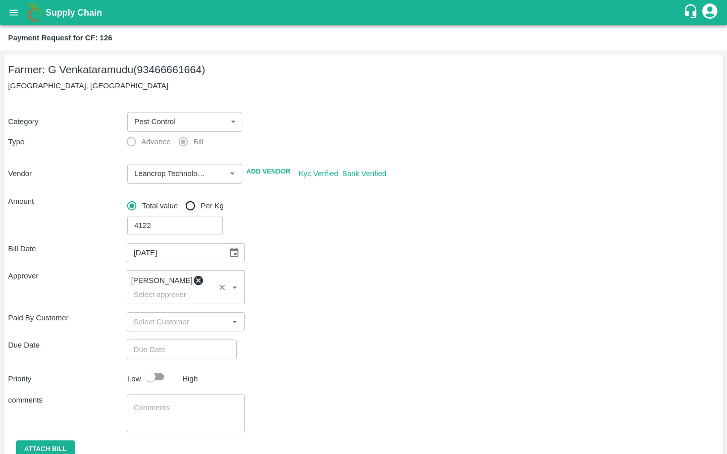
type input "DD/MM/YYYY hh:mm aa"
click at [163, 343] on input "DD/MM/YYYY hh:mm aa" at bounding box center [178, 349] width 103 height 19
click at [4, 144] on button "1" at bounding box center [2, 140] width 4 height 8
click at [53, 63] on span "PM" at bounding box center [48, 57] width 10 height 12
type input "[DATE] 07:00 PM"
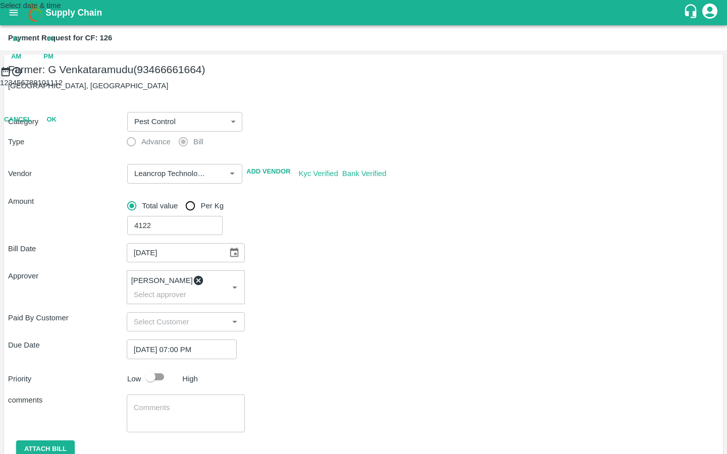
click at [341, 77] on div at bounding box center [363, 77] width 727 height 0
click at [68, 173] on button "OK" at bounding box center [51, 164] width 32 height 18
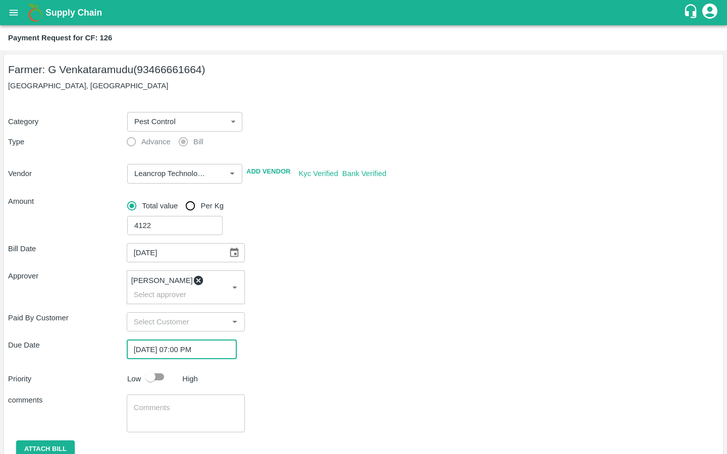
click at [303, 382] on div "Bill Date [DATE] ​ Approver [PERSON_NAME] ​ Paid By Customer ​ Due Date [DATE] …" at bounding box center [363, 359] width 711 height 248
click at [152, 367] on input "checkbox" at bounding box center [151, 376] width 58 height 19
checkbox input "true"
click at [151, 403] on textarea at bounding box center [186, 413] width 104 height 21
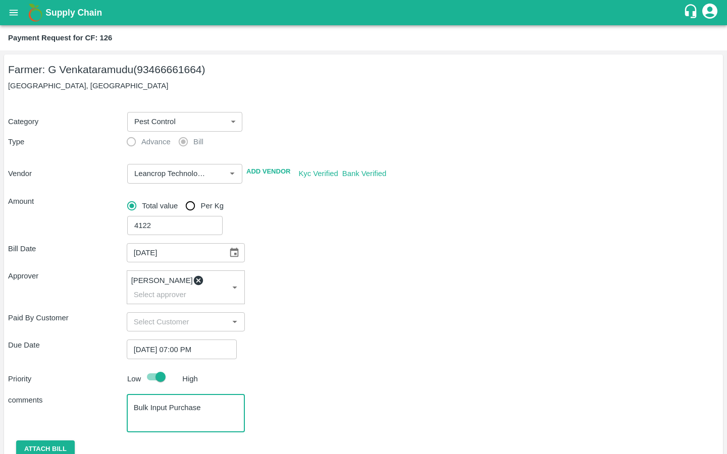
type textarea "Bulk Input Purchase"
click at [297, 376] on div "Priority Low High" at bounding box center [361, 376] width 715 height 19
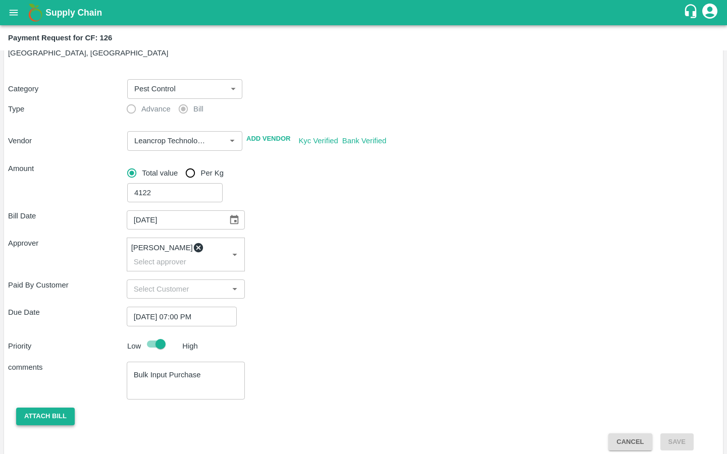
click at [46, 408] on button "Attach bill" at bounding box center [45, 417] width 59 height 18
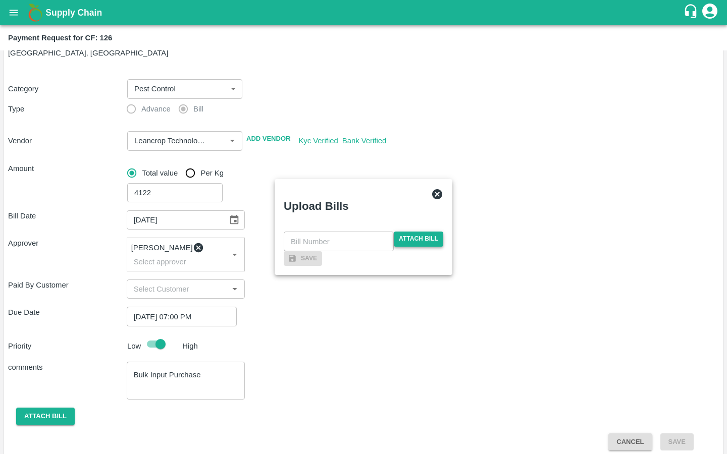
click at [397, 232] on span "Attach bill" at bounding box center [418, 239] width 49 height 15
click at [0, 0] on input "Attach bill" at bounding box center [0, 0] width 0 height 0
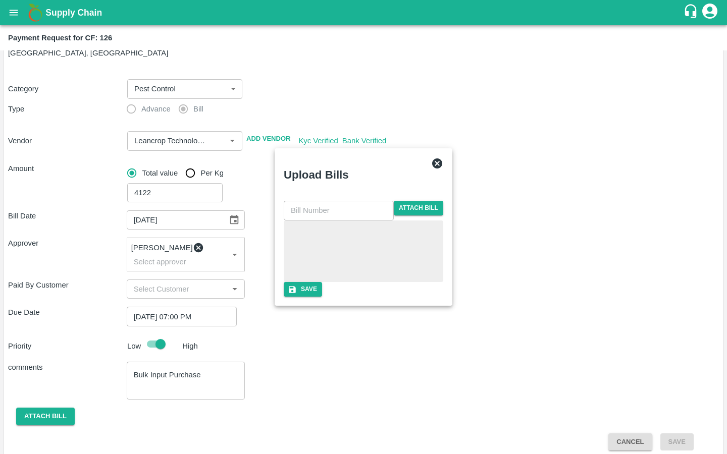
click at [308, 201] on input "text" at bounding box center [339, 210] width 110 height 19
paste input "LTS/MH/SG/0065"
type input "LTS/MH/SG/0065-1"
click at [355, 292] on div "LTS/MH/SG/0065-1 ​ Attach bill Save" at bounding box center [363, 249] width 159 height 96
click at [322, 297] on button "Save" at bounding box center [303, 289] width 38 height 15
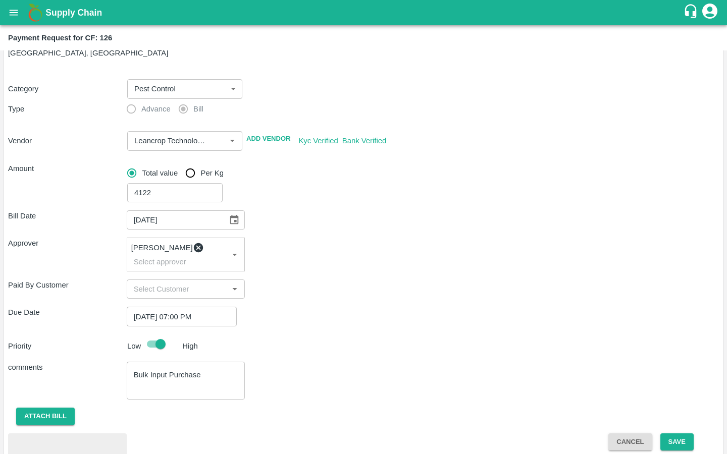
scroll to position [87, 0]
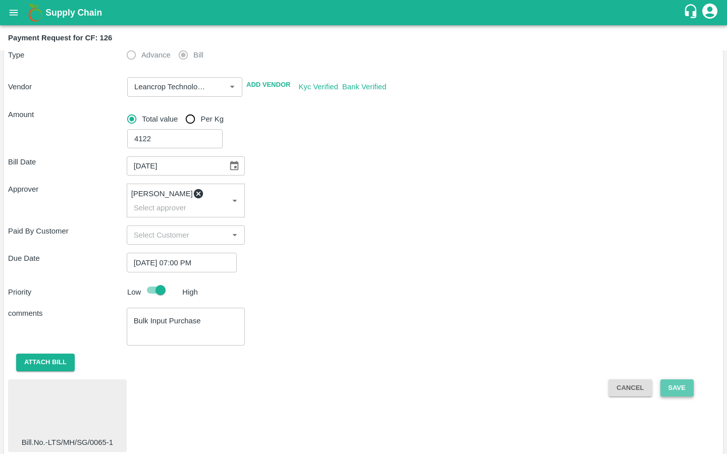
click at [665, 382] on button "Save" at bounding box center [676, 389] width 33 height 18
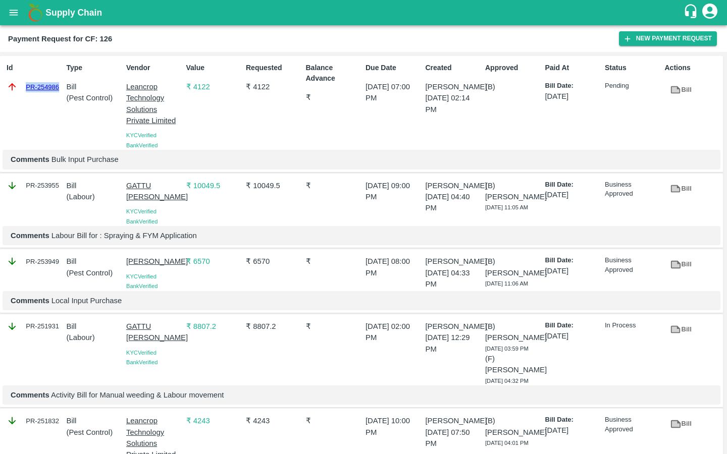
drag, startPoint x: 21, startPoint y: 88, endPoint x: 60, endPoint y: 87, distance: 38.4
click at [60, 87] on div "PR-254986" at bounding box center [35, 86] width 56 height 11
copy link "PR-254986"
